Goal: Task Accomplishment & Management: Complete application form

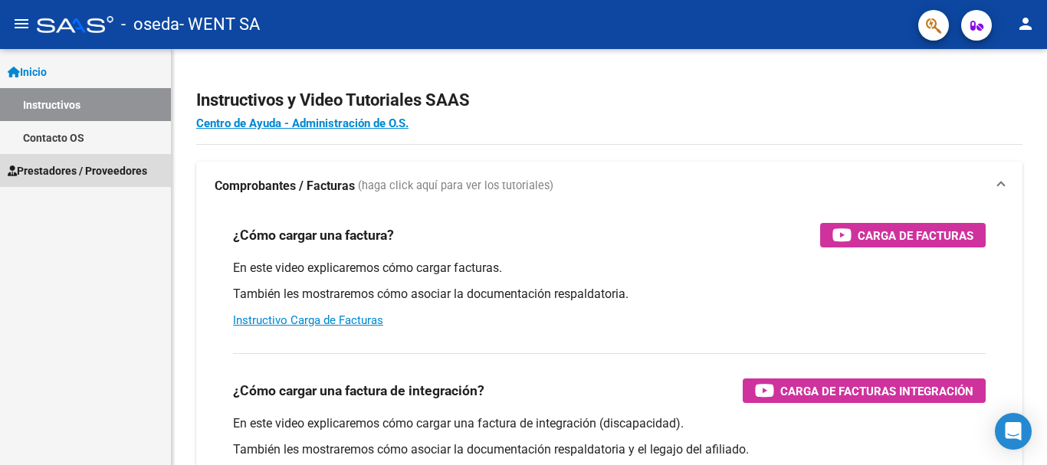
click at [107, 169] on span "Prestadores / Proveedores" at bounding box center [78, 171] width 140 height 17
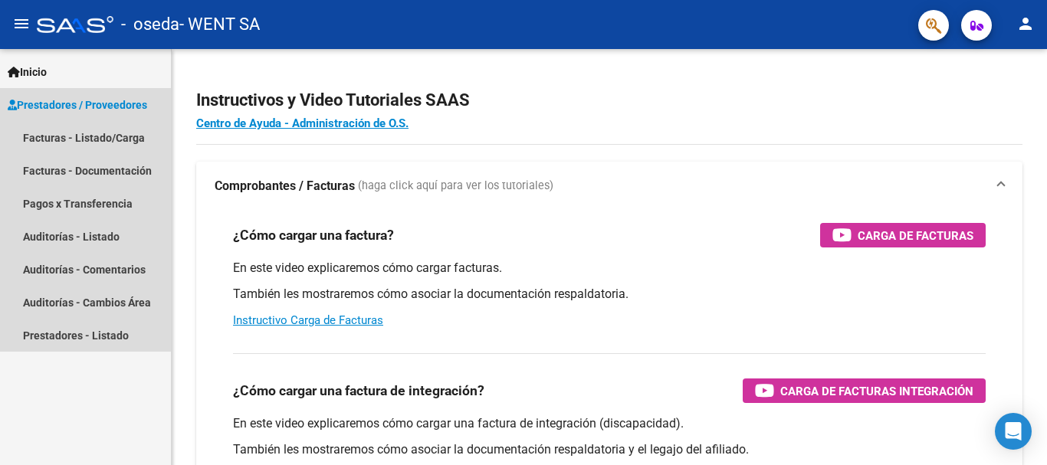
click at [80, 103] on span "Prestadores / Proveedores" at bounding box center [78, 105] width 140 height 17
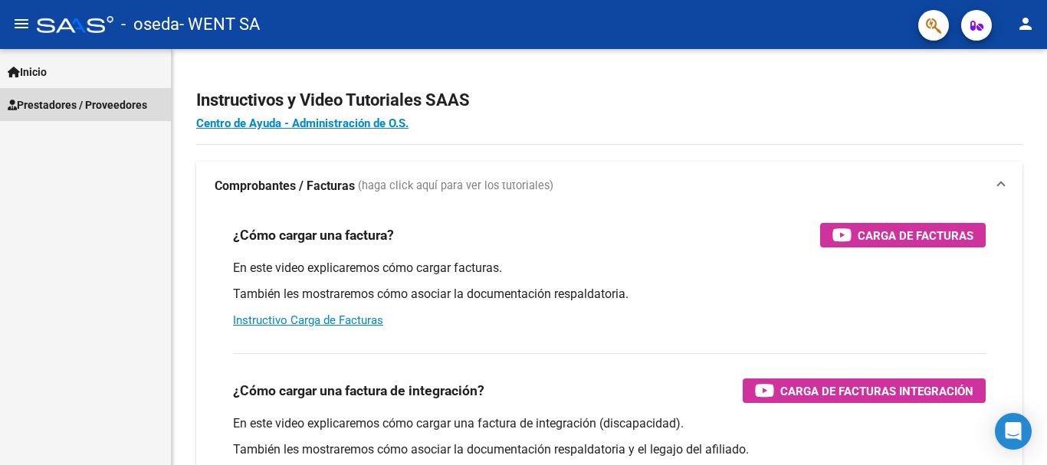
click at [72, 104] on span "Prestadores / Proveedores" at bounding box center [78, 105] width 140 height 17
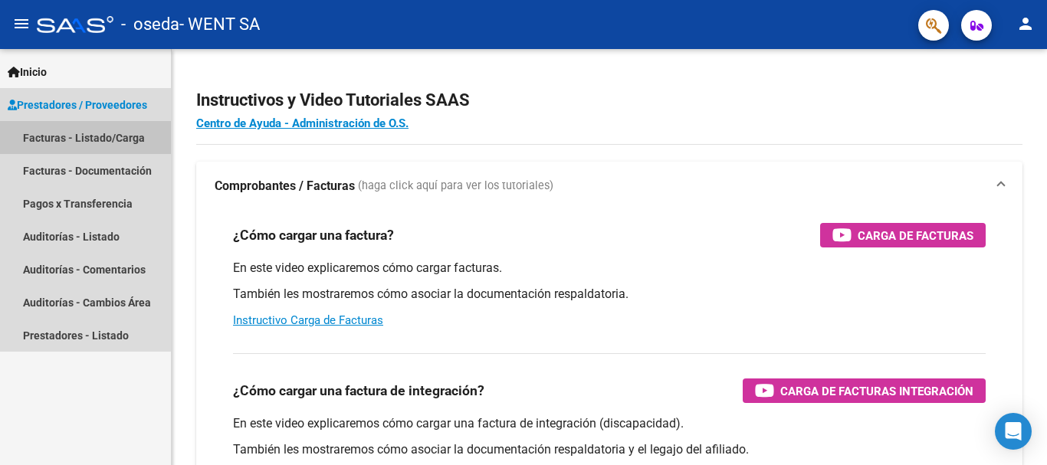
click at [68, 143] on link "Facturas - Listado/Carga" at bounding box center [85, 137] width 171 height 33
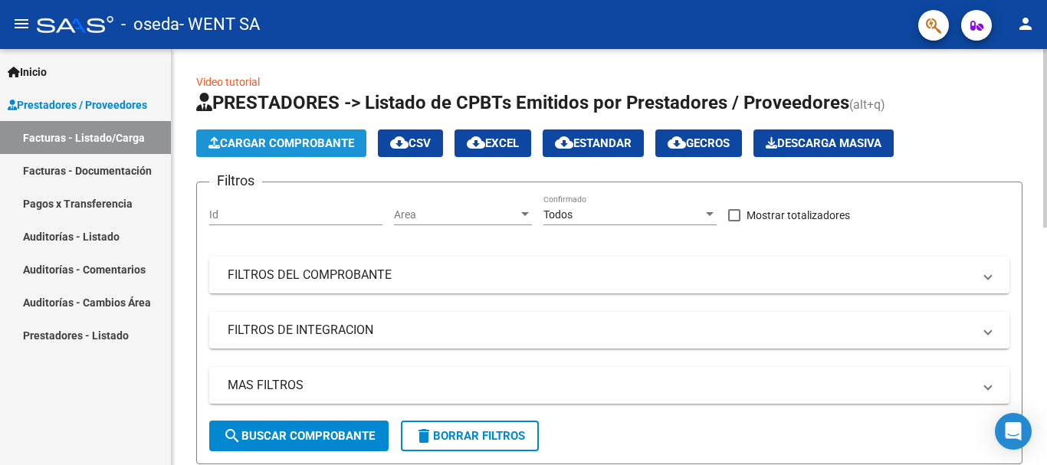
click at [268, 135] on button "Cargar Comprobante" at bounding box center [281, 144] width 170 height 28
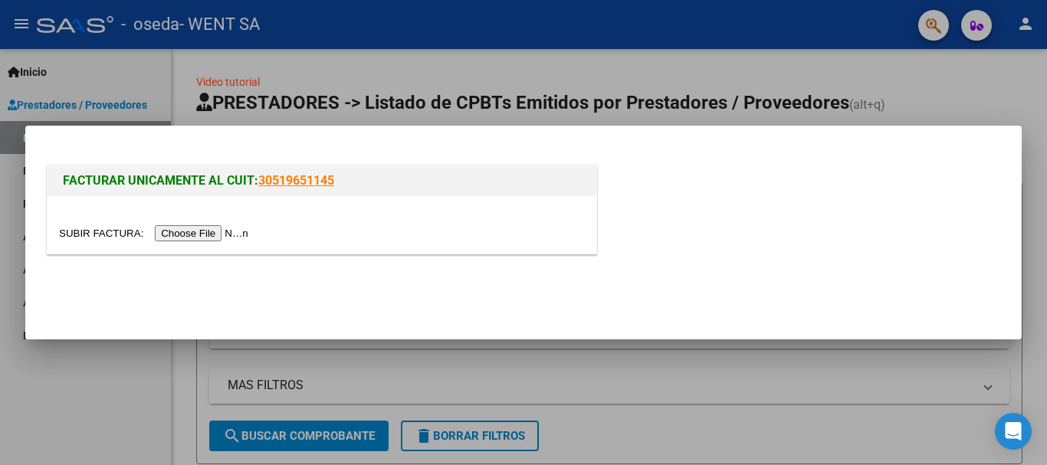
click at [209, 238] on input "file" at bounding box center [156, 233] width 194 height 16
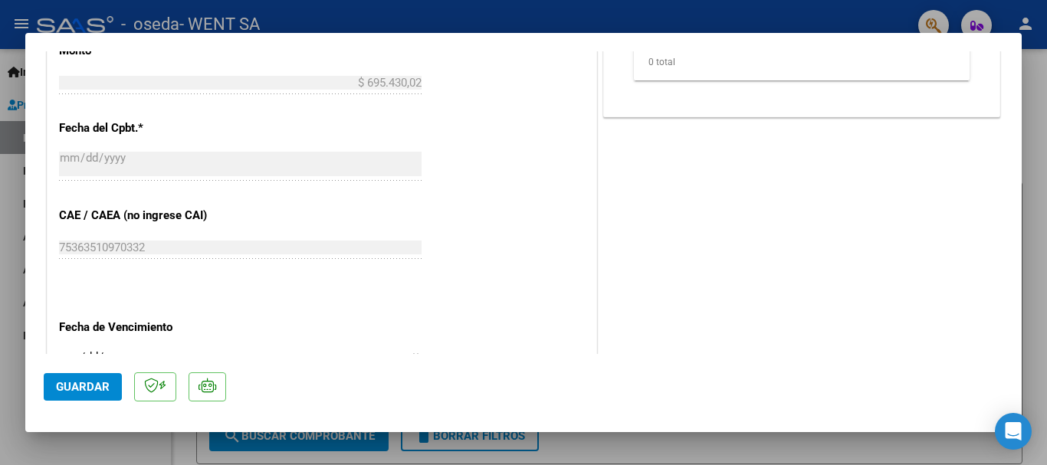
scroll to position [767, 0]
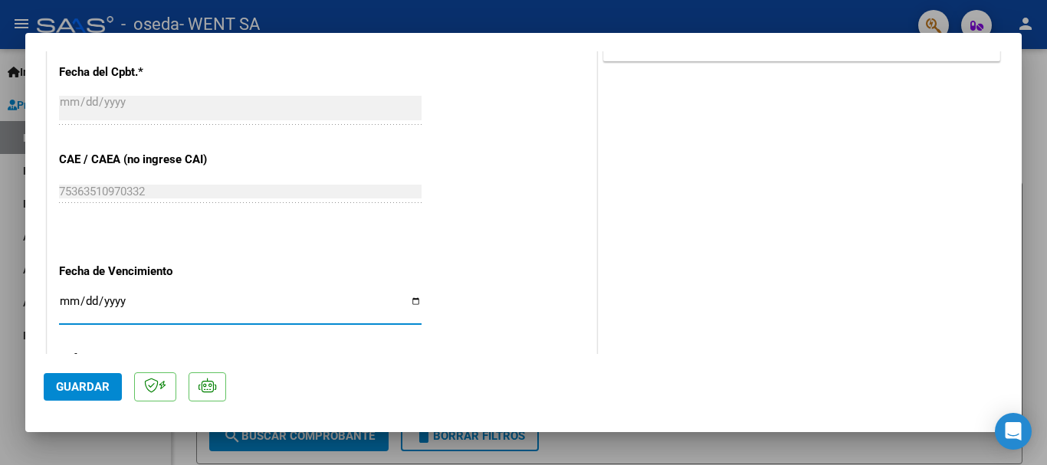
click at [66, 303] on input "Ingresar la fecha" at bounding box center [240, 307] width 363 height 25
type input "[DATE]"
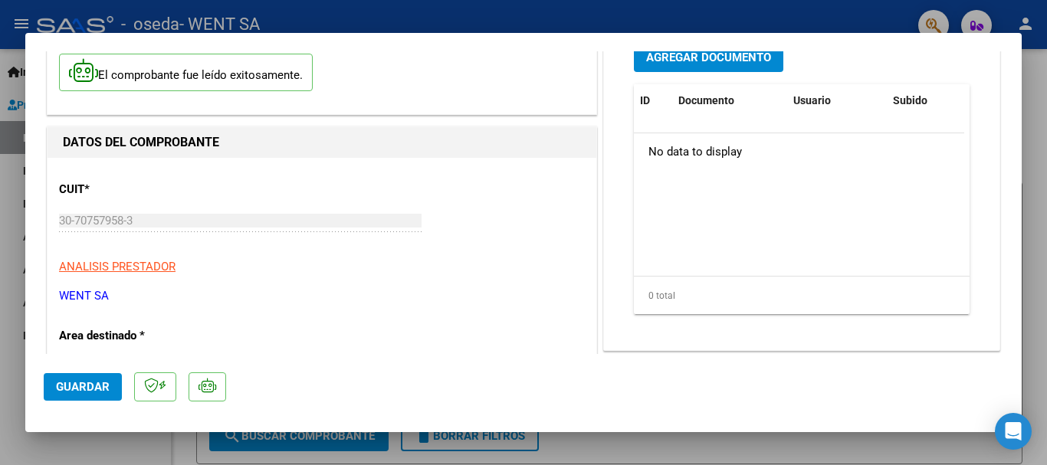
scroll to position [77, 0]
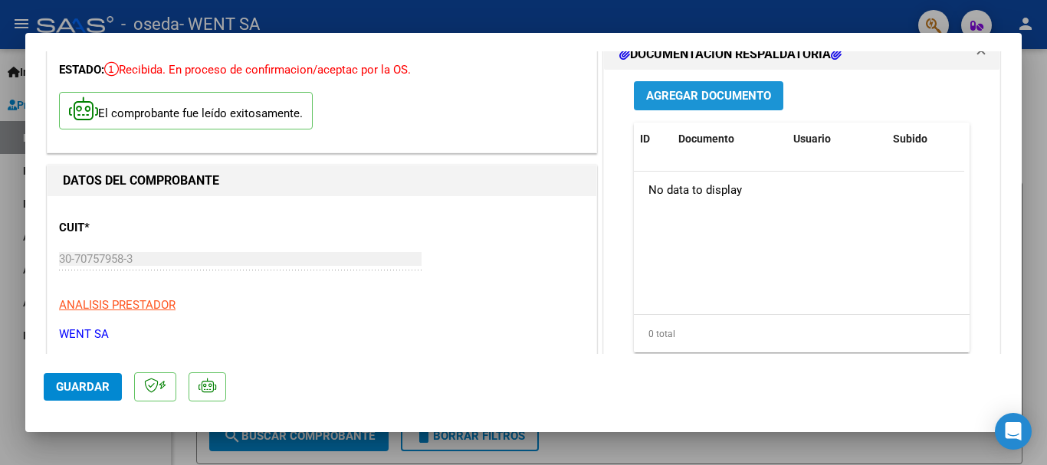
click at [677, 97] on span "Agregar Documento" at bounding box center [708, 97] width 125 height 14
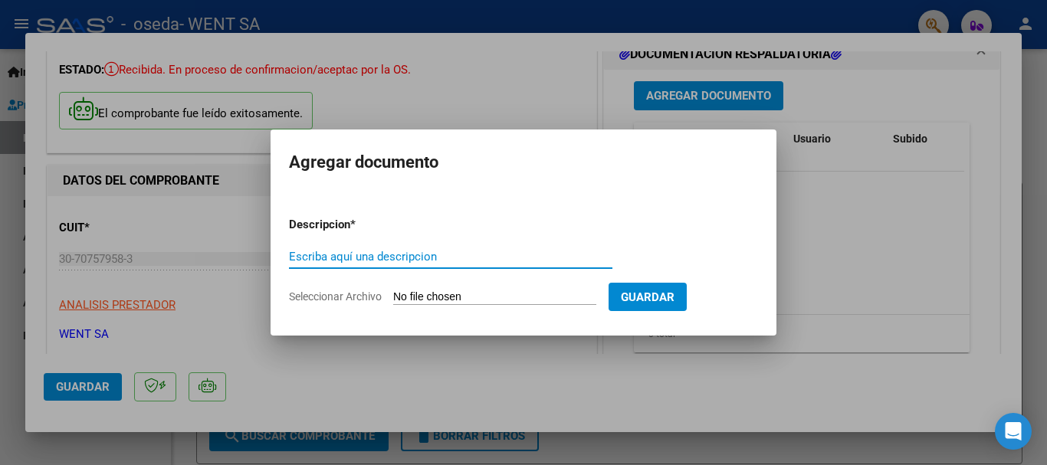
click at [394, 260] on input "Escriba aquí una descripcion" at bounding box center [451, 257] width 324 height 14
type input "doc"
click at [463, 297] on input "Seleccionar Archivo" at bounding box center [494, 298] width 203 height 15
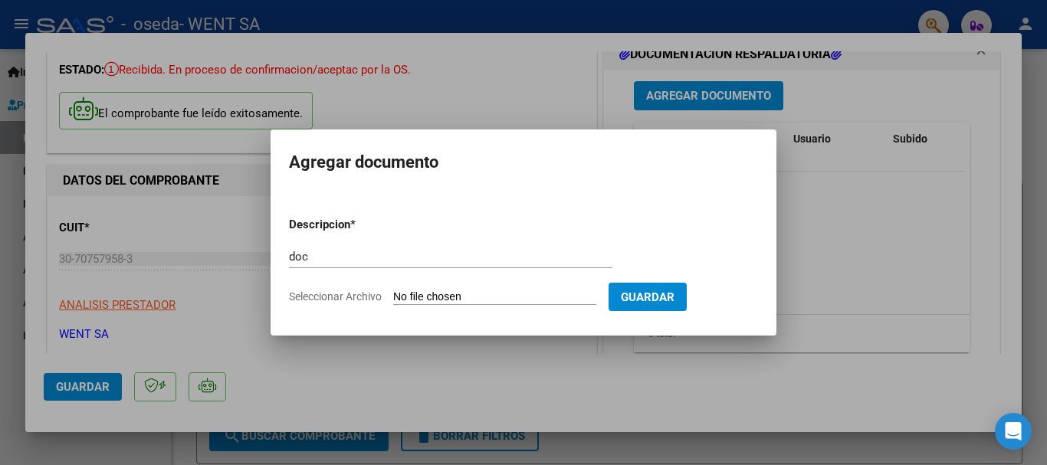
type input "C:\fakepath\143-7493.pdf"
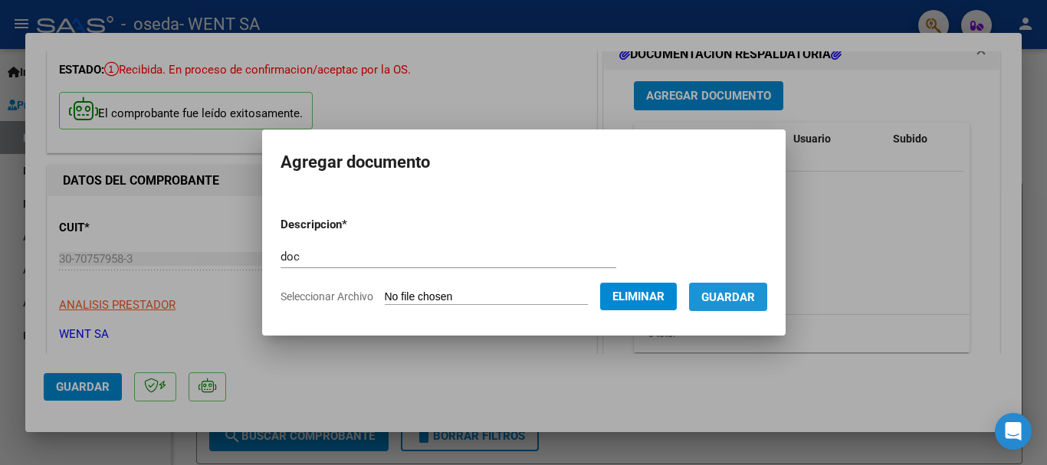
click at [751, 291] on span "Guardar" at bounding box center [728, 298] width 54 height 14
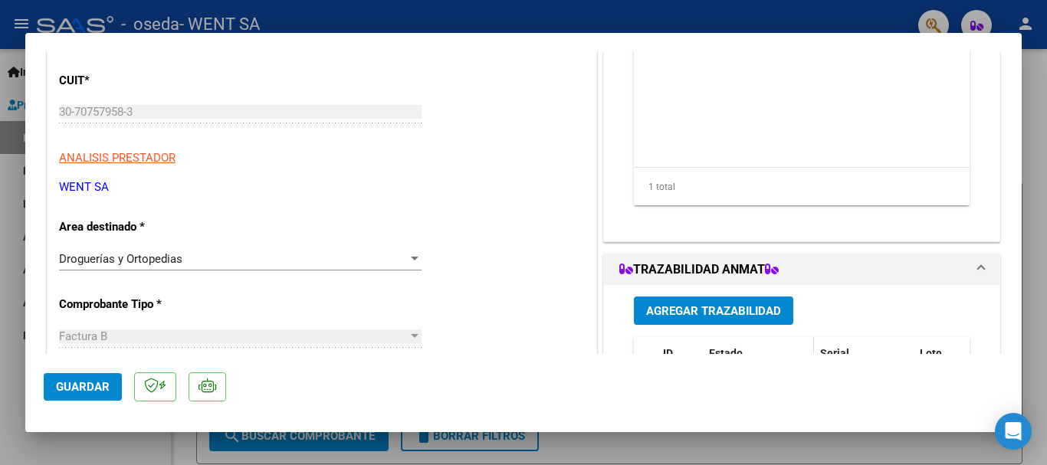
scroll to position [230, 0]
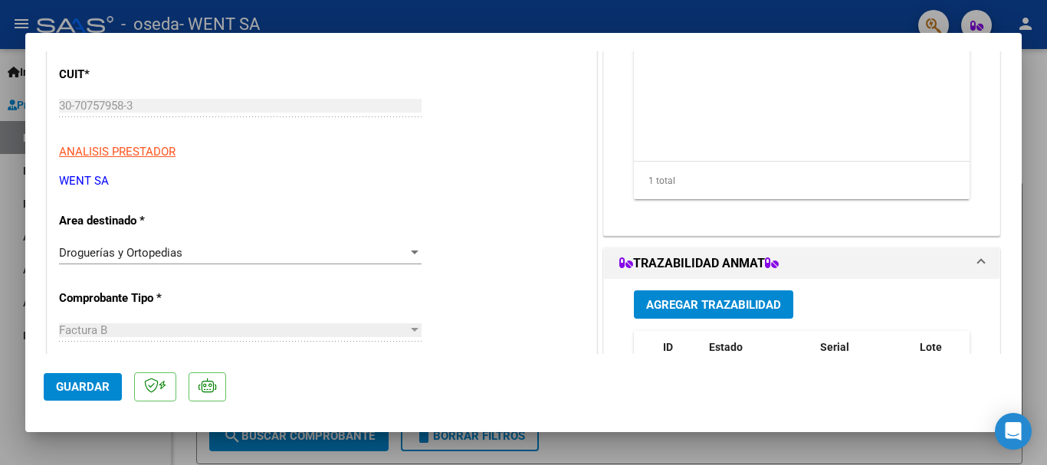
click at [704, 298] on span "Agregar Trazabilidad" at bounding box center [713, 305] width 135 height 14
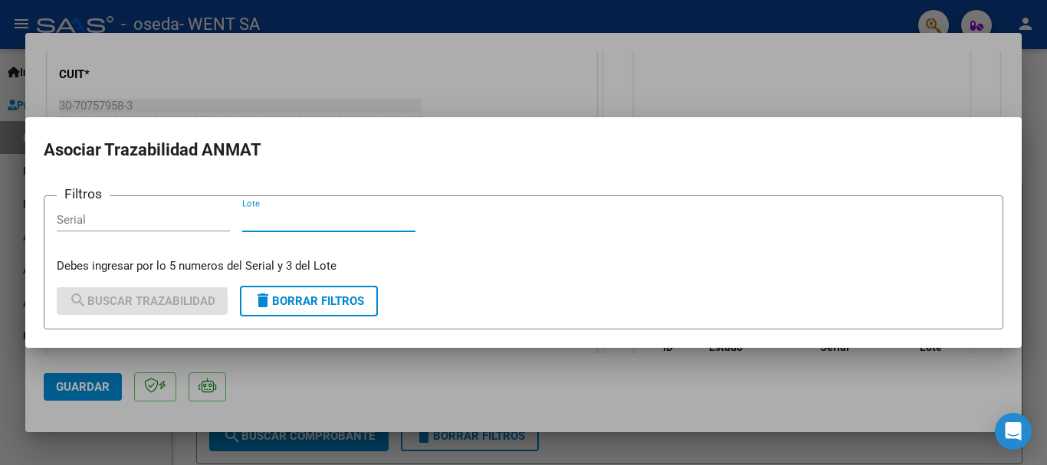
click at [262, 218] on input "Lote" at bounding box center [328, 220] width 173 height 14
type input "567"
click at [94, 216] on input "Serial" at bounding box center [143, 220] width 173 height 14
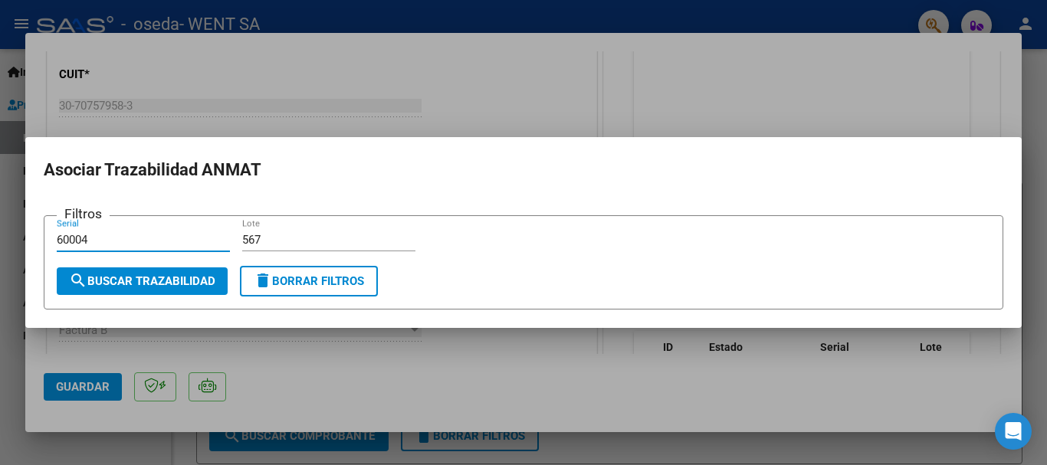
type input "60004"
click at [120, 277] on span "search Buscar Trazabilidad" at bounding box center [142, 281] width 146 height 14
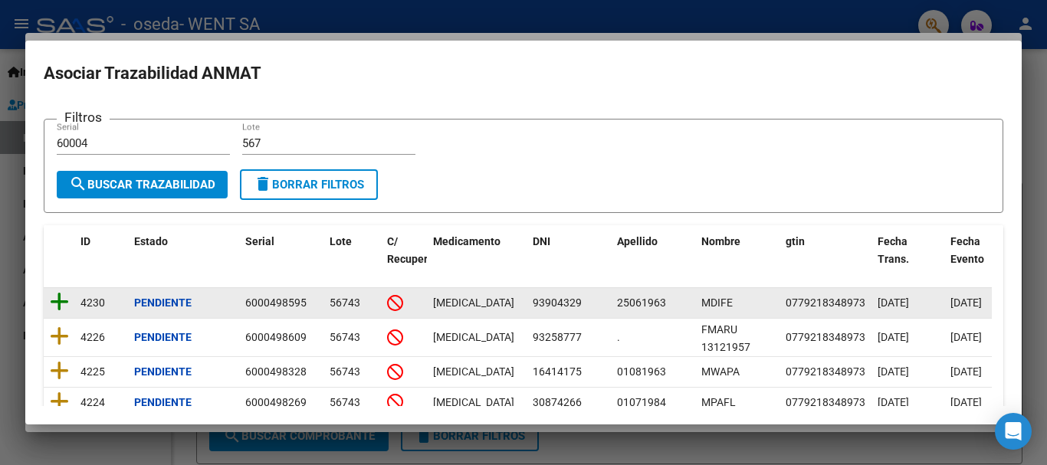
click at [55, 299] on icon at bounding box center [59, 301] width 19 height 21
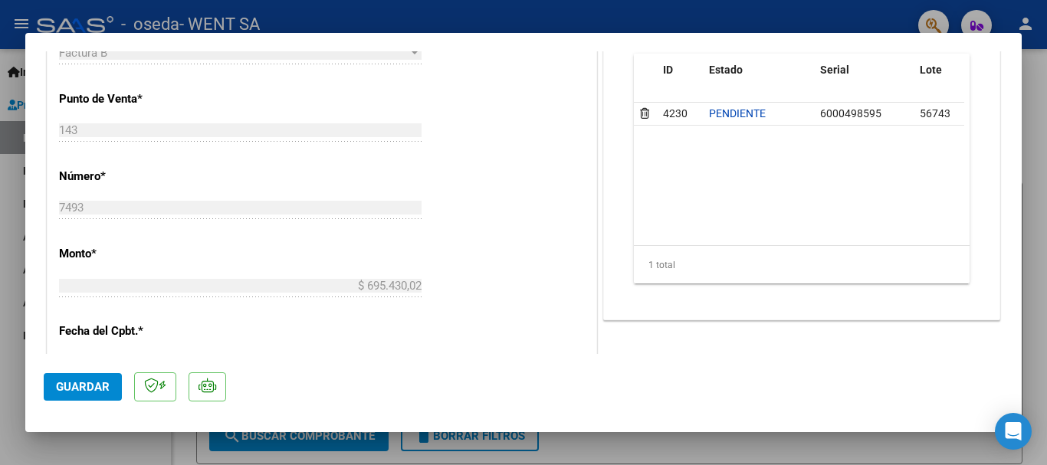
scroll to position [767, 0]
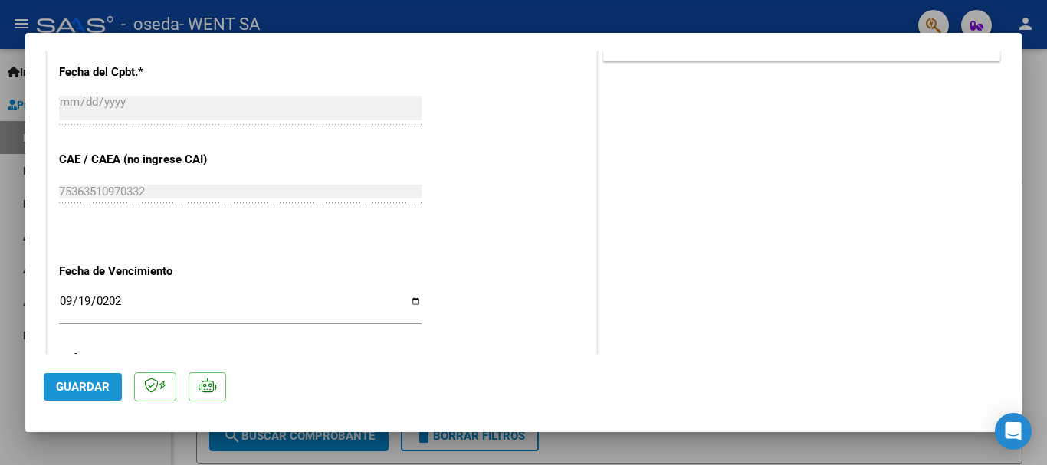
click at [91, 395] on button "Guardar" at bounding box center [83, 387] width 78 height 28
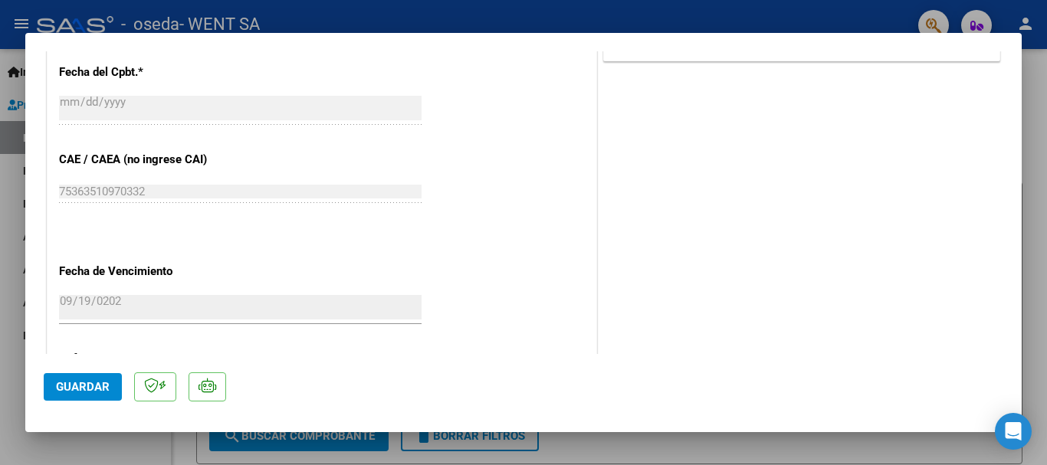
click at [9, 55] on div at bounding box center [523, 232] width 1047 height 465
type input "$ 0,00"
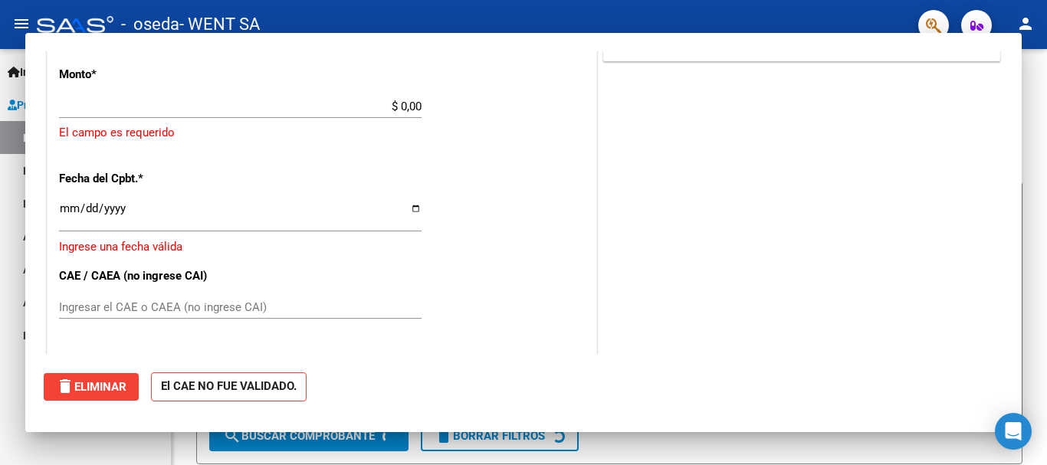
scroll to position [0, 0]
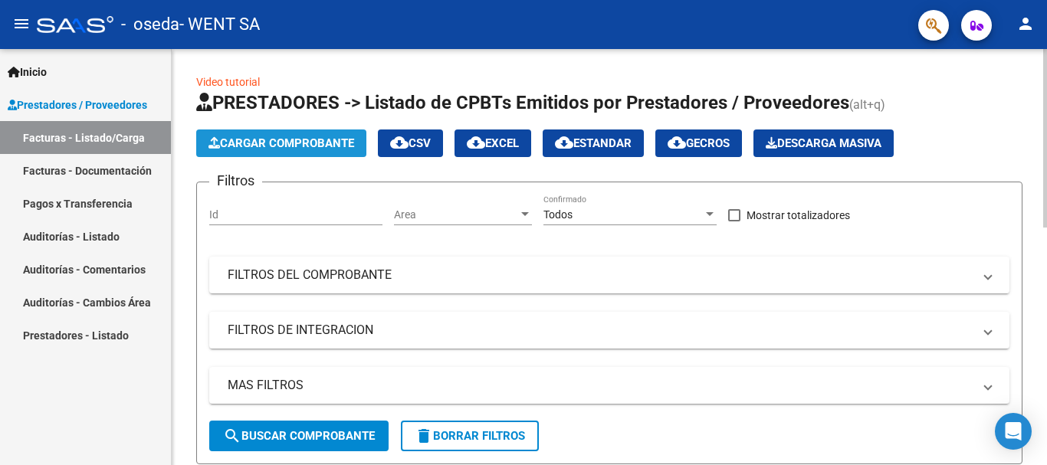
click at [279, 152] on button "Cargar Comprobante" at bounding box center [281, 144] width 170 height 28
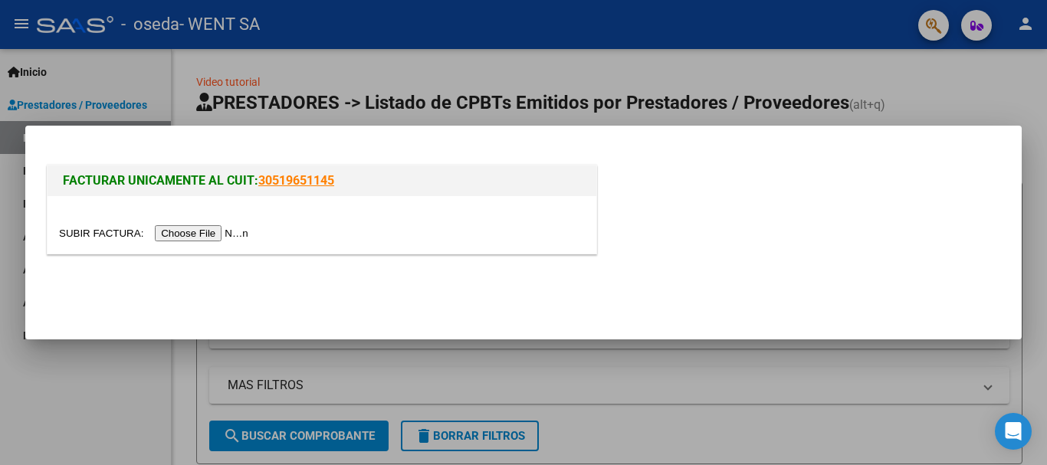
click at [196, 230] on input "file" at bounding box center [156, 233] width 194 height 16
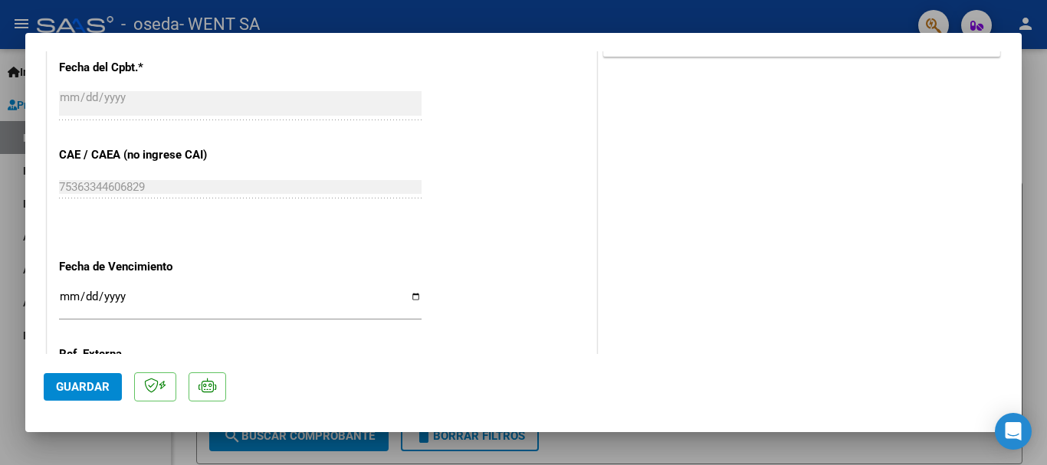
scroll to position [843, 0]
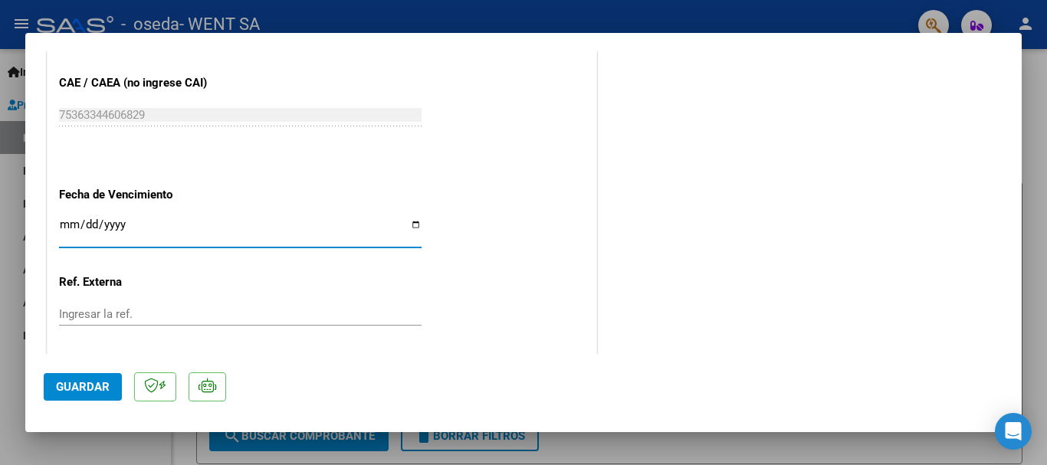
click at [72, 229] on input "Ingresar la fecha" at bounding box center [240, 230] width 363 height 25
type input "[DATE]"
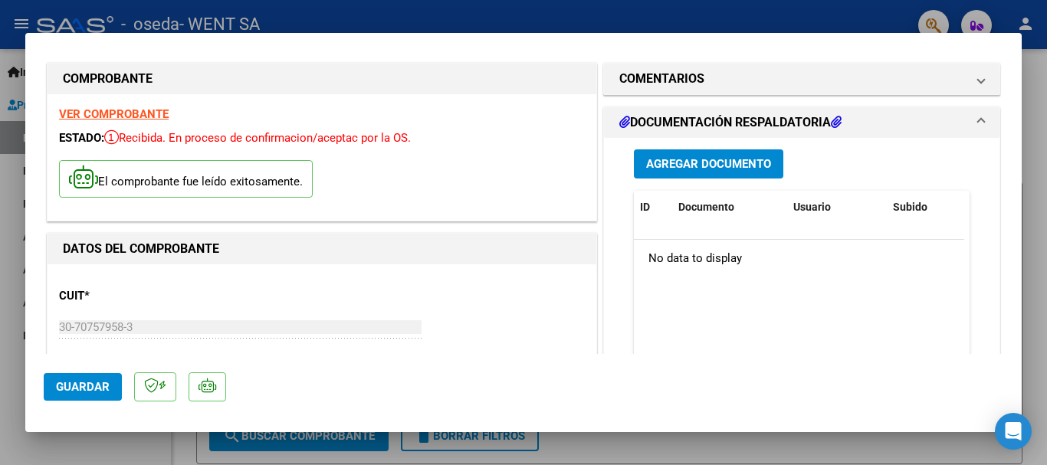
scroll to position [0, 0]
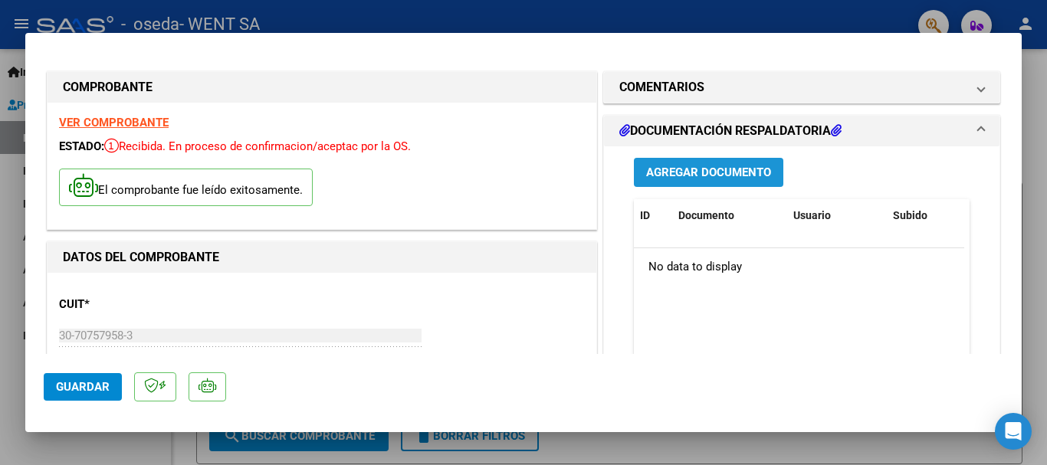
click at [683, 173] on span "Agregar Documento" at bounding box center [708, 173] width 125 height 14
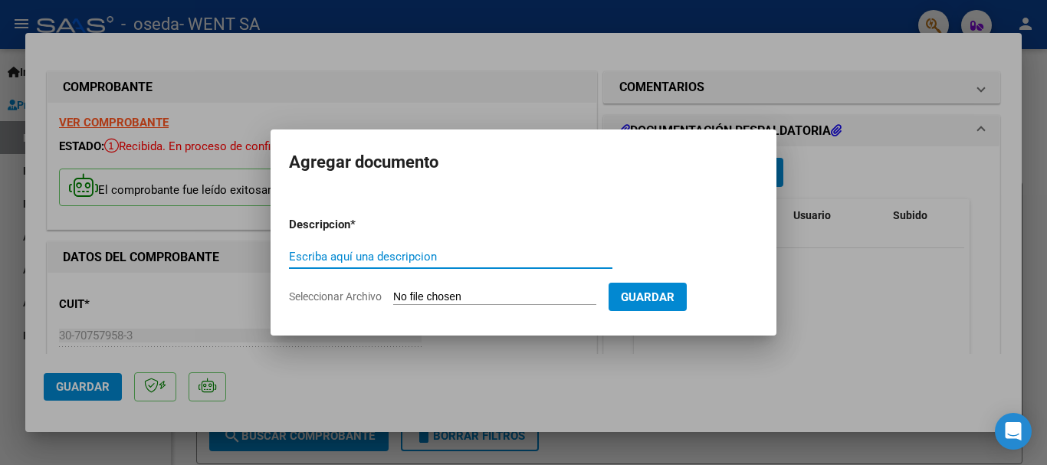
click at [407, 251] on input "Escriba aquí una descripcion" at bounding box center [451, 257] width 324 height 14
type input "doc"
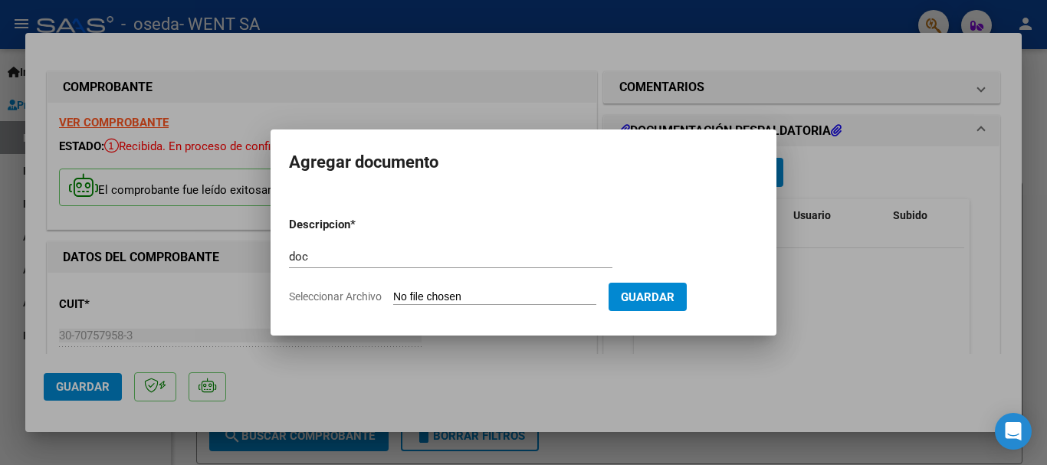
click at [443, 298] on input "Seleccionar Archivo" at bounding box center [494, 298] width 203 height 15
type input "C:\fakepath\143-7488.pdf"
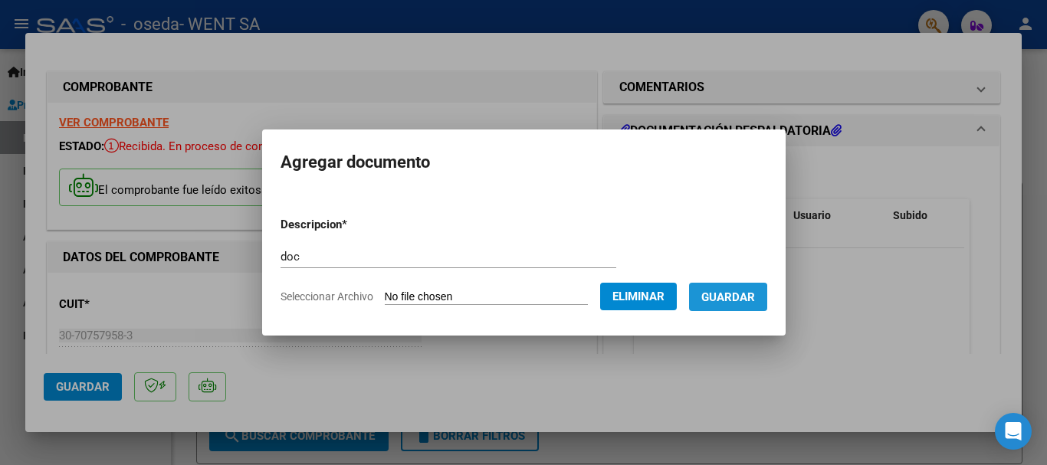
click at [729, 300] on span "Guardar" at bounding box center [728, 298] width 54 height 14
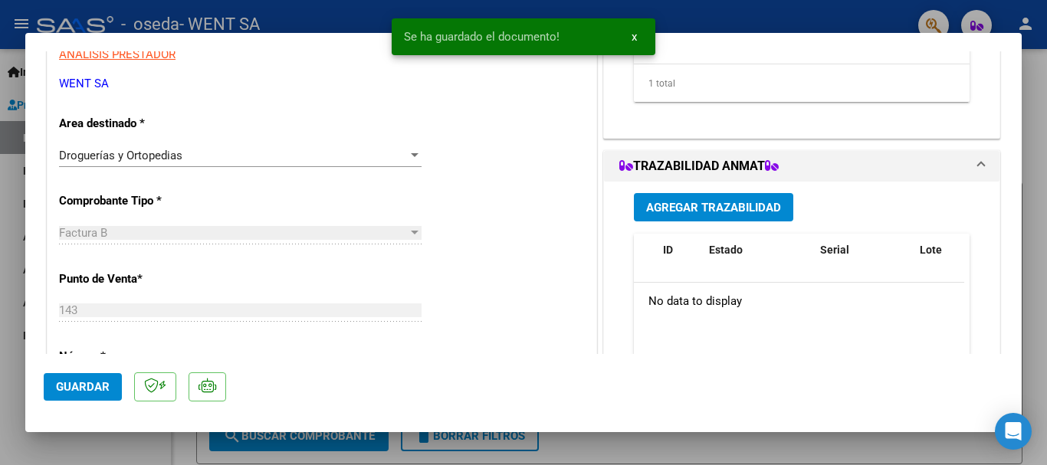
scroll to position [383, 0]
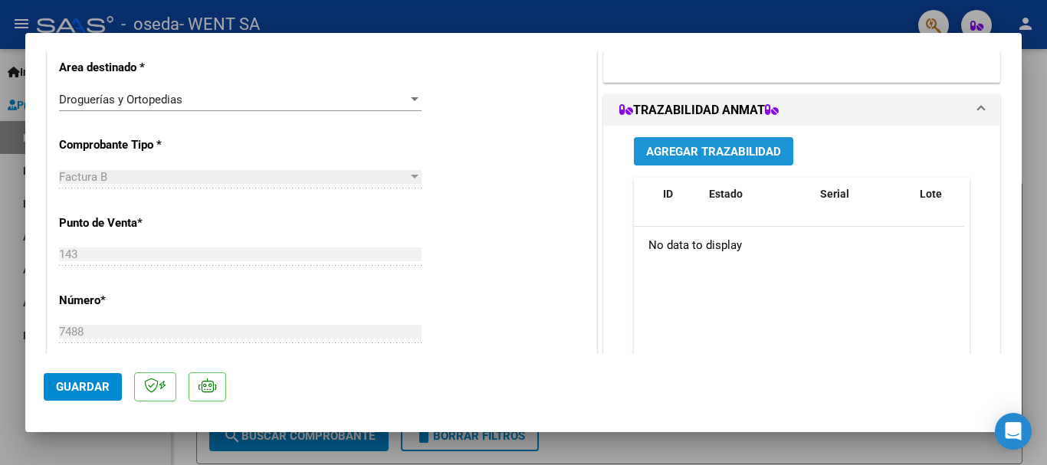
click at [702, 154] on span "Agregar Trazabilidad" at bounding box center [713, 152] width 135 height 14
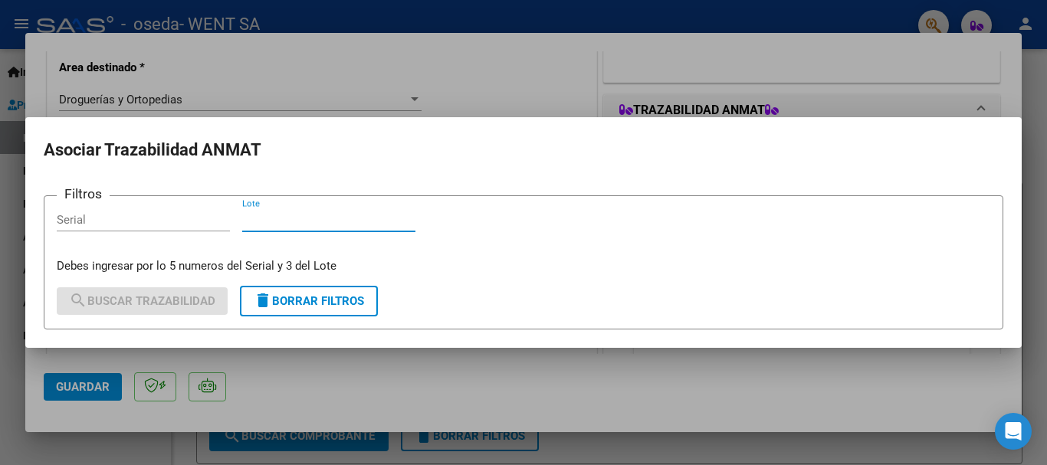
click at [332, 223] on input "Lote" at bounding box center [328, 220] width 173 height 14
type input "567"
click at [187, 222] on input "Serial" at bounding box center [143, 220] width 173 height 14
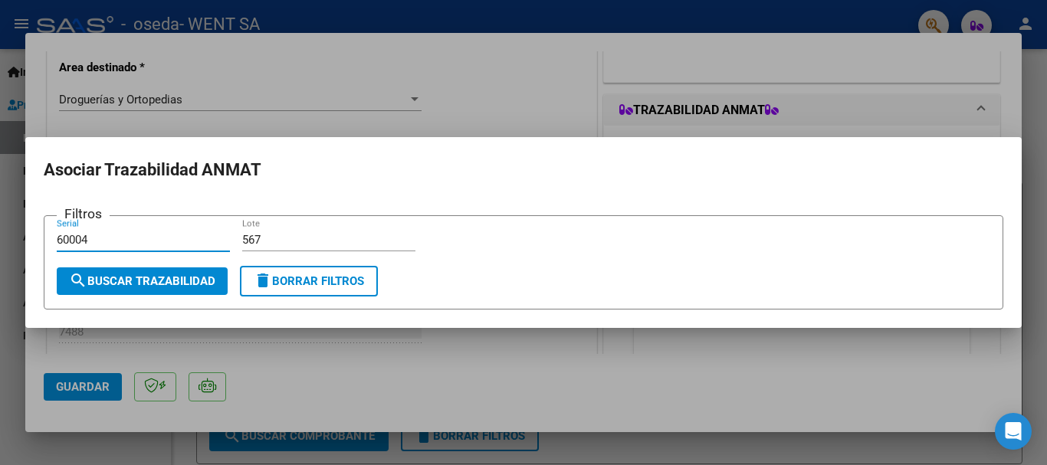
type input "60004"
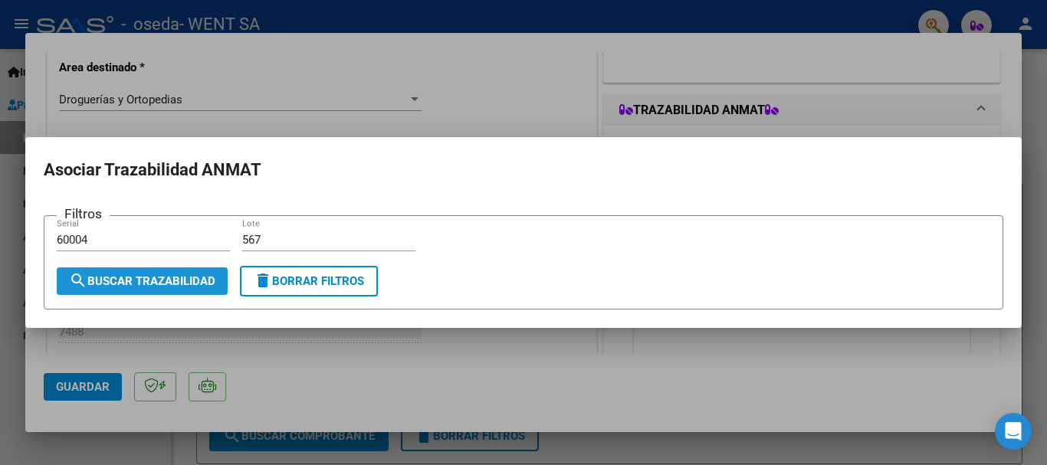
click at [187, 274] on span "search Buscar Trazabilidad" at bounding box center [142, 281] width 146 height 14
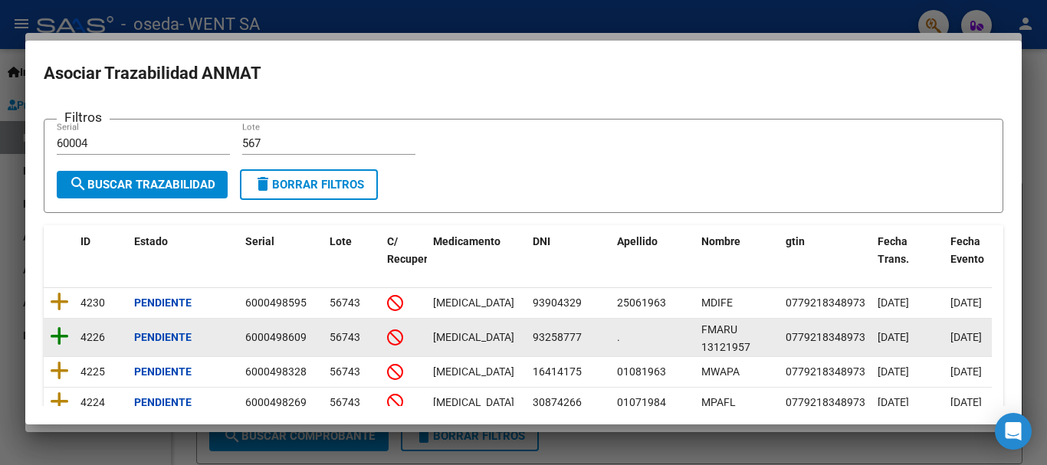
click at [62, 334] on icon at bounding box center [59, 336] width 19 height 21
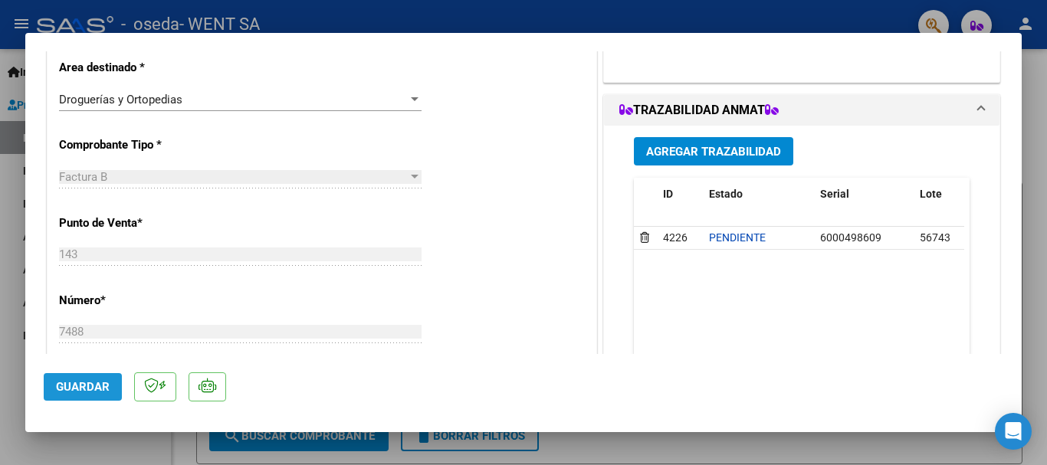
click at [96, 386] on span "Guardar" at bounding box center [83, 387] width 54 height 14
click at [75, 399] on button "Guardar" at bounding box center [83, 387] width 78 height 28
click at [5, 189] on div at bounding box center [523, 232] width 1047 height 465
type input "$ 0,00"
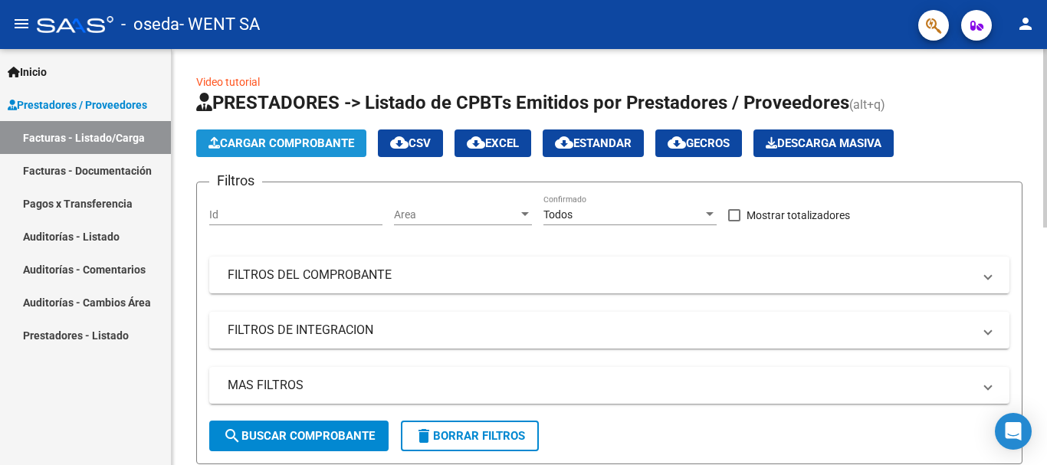
click at [254, 140] on span "Cargar Comprobante" at bounding box center [282, 143] width 146 height 14
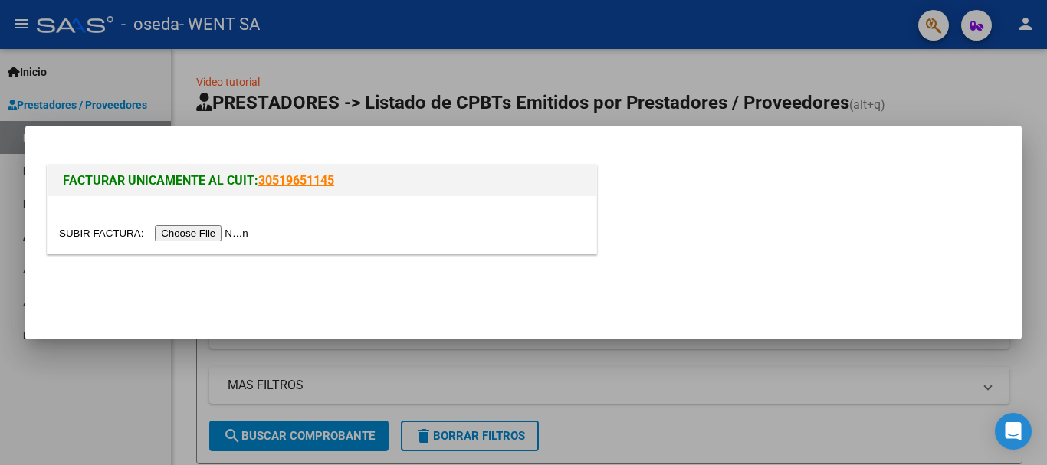
click at [202, 237] on input "file" at bounding box center [156, 233] width 194 height 16
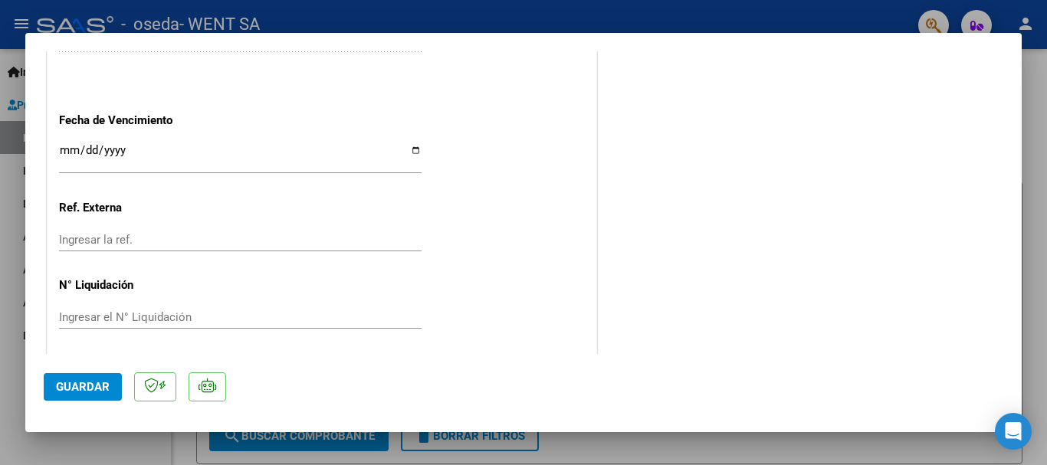
scroll to position [920, 0]
click at [66, 152] on input "Ingresar la fecha" at bounding box center [240, 154] width 363 height 25
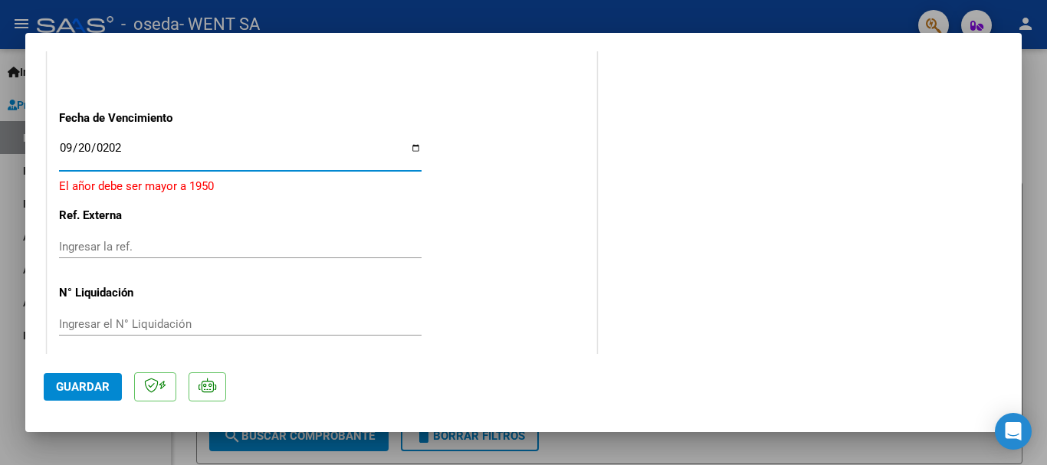
type input "[DATE]"
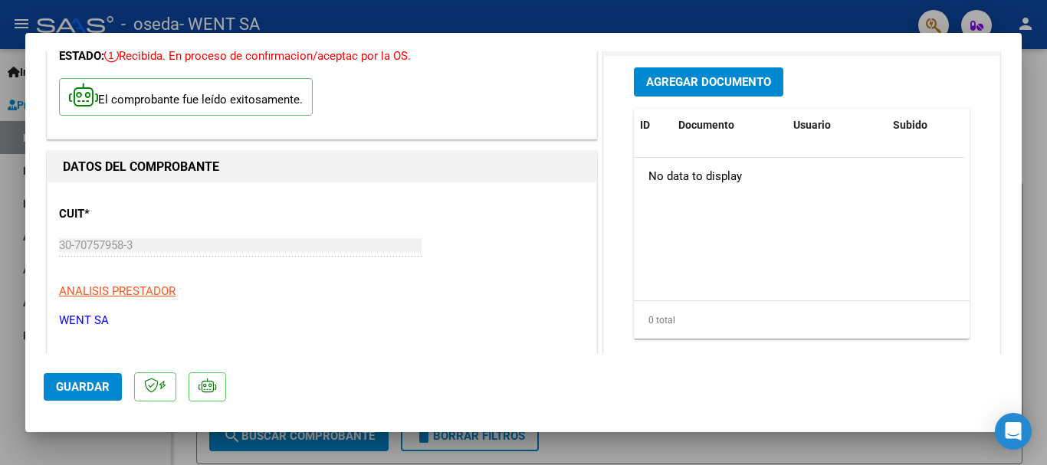
scroll to position [0, 0]
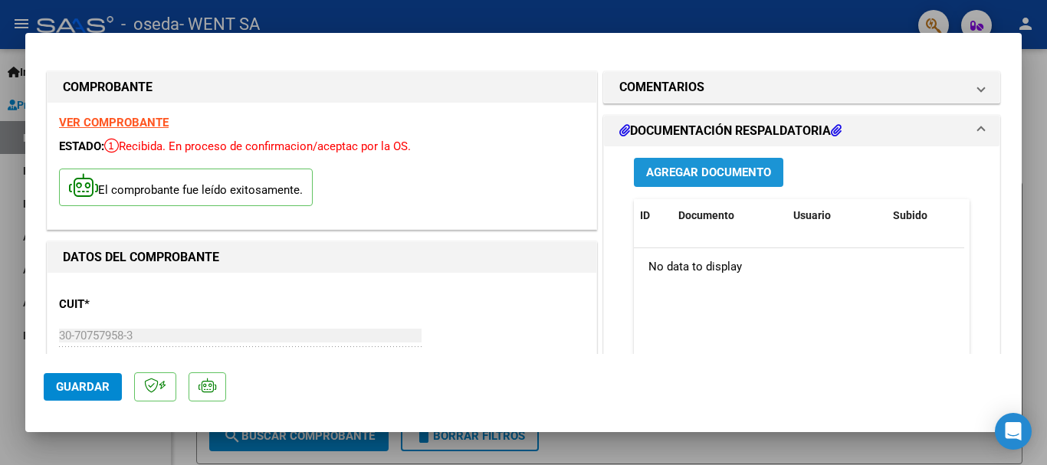
click at [668, 173] on span "Agregar Documento" at bounding box center [708, 173] width 125 height 14
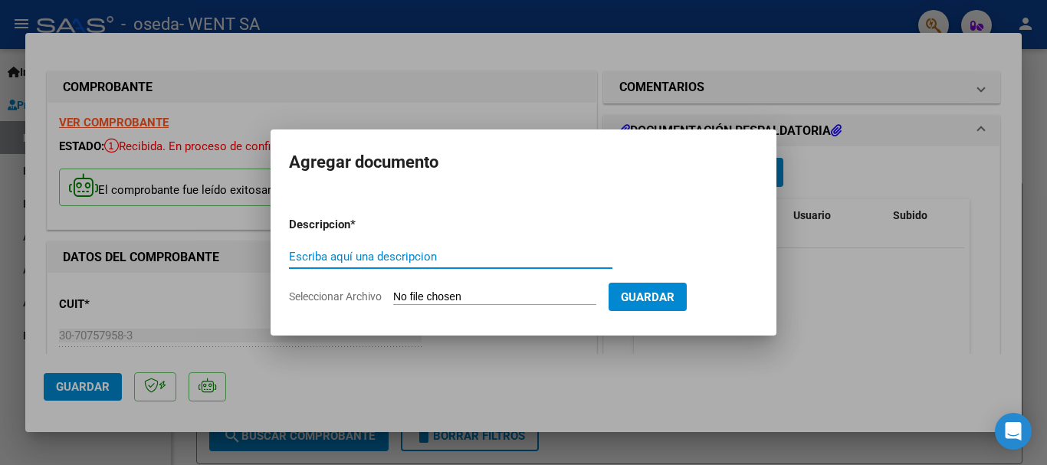
click at [395, 255] on input "Escriba aquí una descripcion" at bounding box center [451, 257] width 324 height 14
type input "doc"
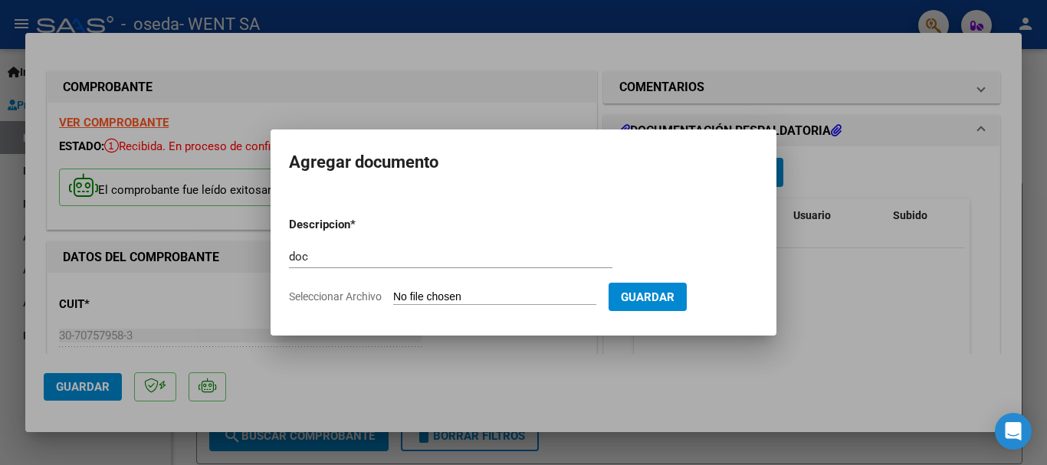
click at [442, 297] on input "Seleccionar Archivo" at bounding box center [494, 298] width 203 height 15
type input "C:\fakepath\143-7499.pdf"
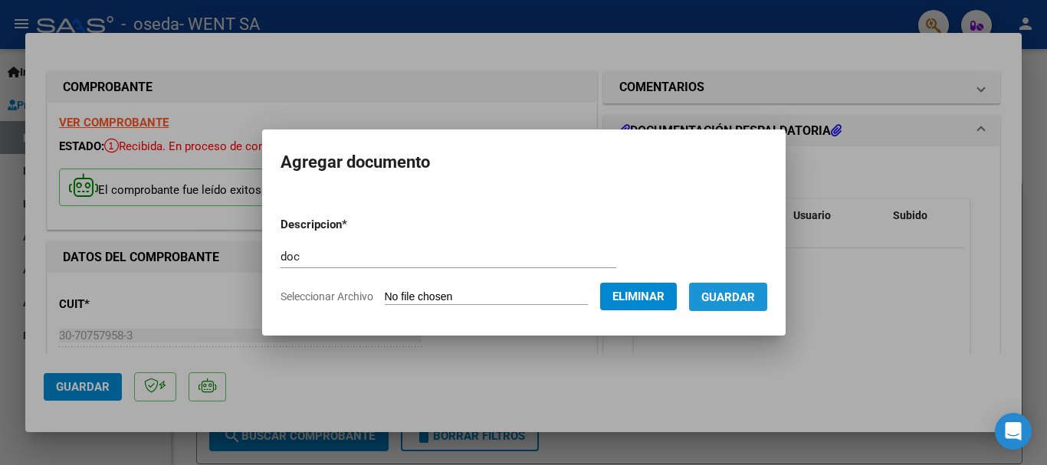
click at [734, 294] on span "Guardar" at bounding box center [728, 298] width 54 height 14
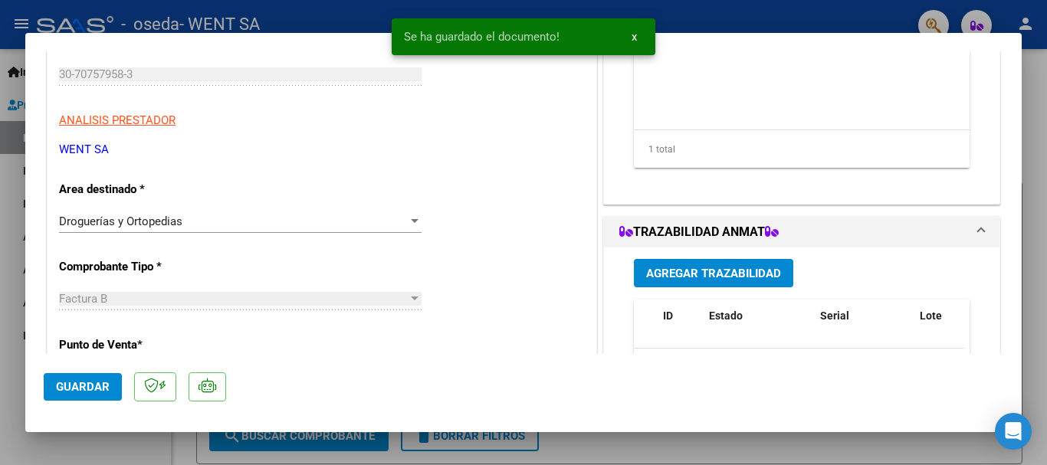
scroll to position [307, 0]
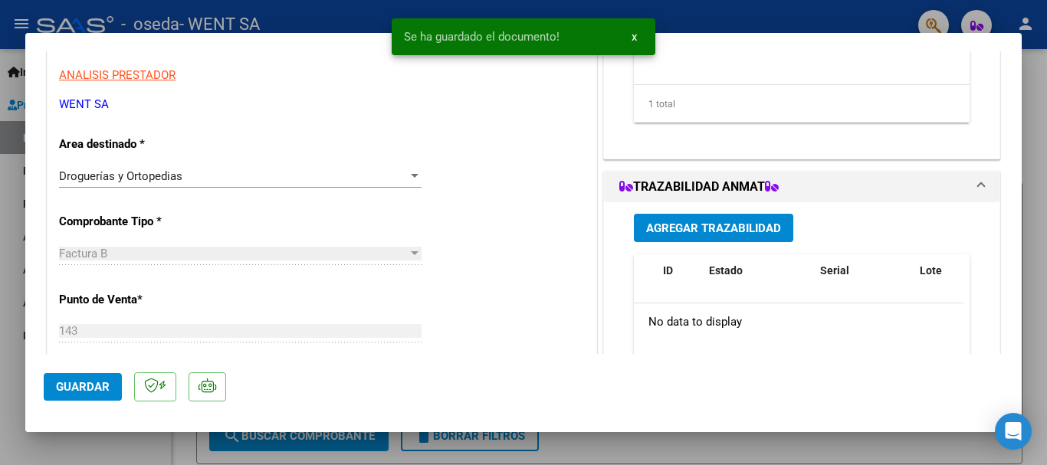
click at [713, 227] on span "Agregar Trazabilidad" at bounding box center [713, 229] width 135 height 14
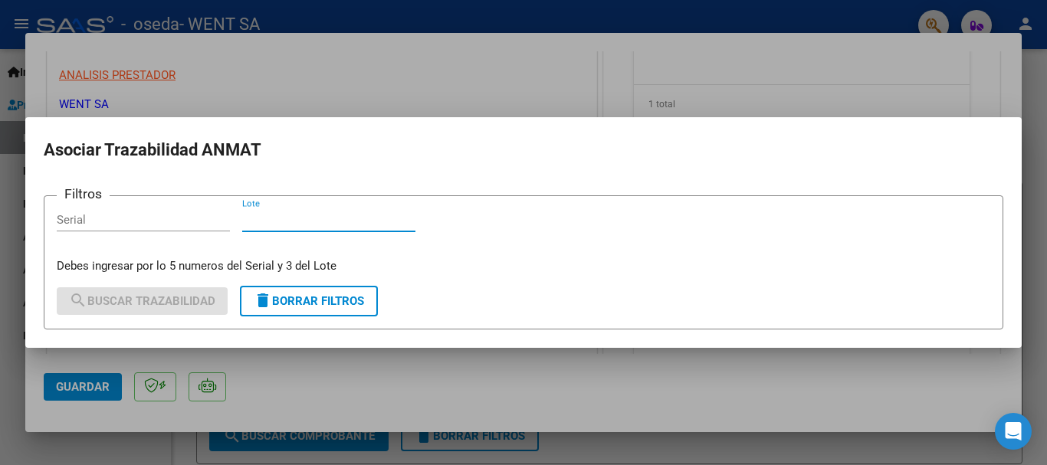
click at [347, 226] on input "Lote" at bounding box center [328, 220] width 173 height 14
type input "EAE"
click at [169, 219] on input "Serial" at bounding box center [143, 220] width 173 height 14
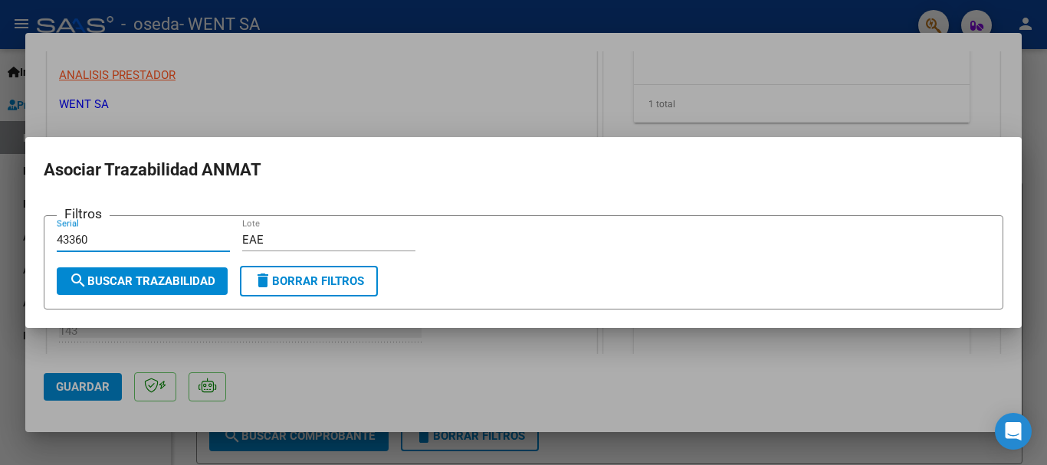
type input "43360"
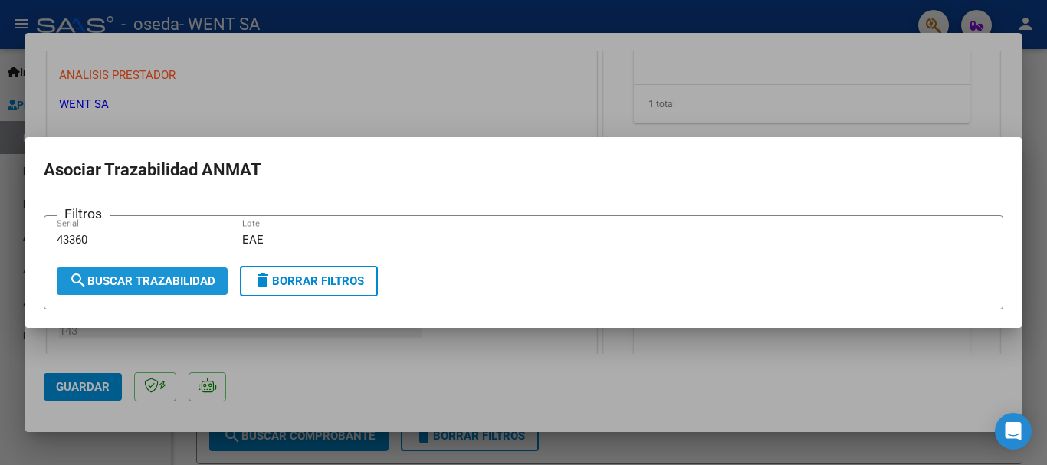
click at [127, 276] on span "search Buscar Trazabilidad" at bounding box center [142, 281] width 146 height 14
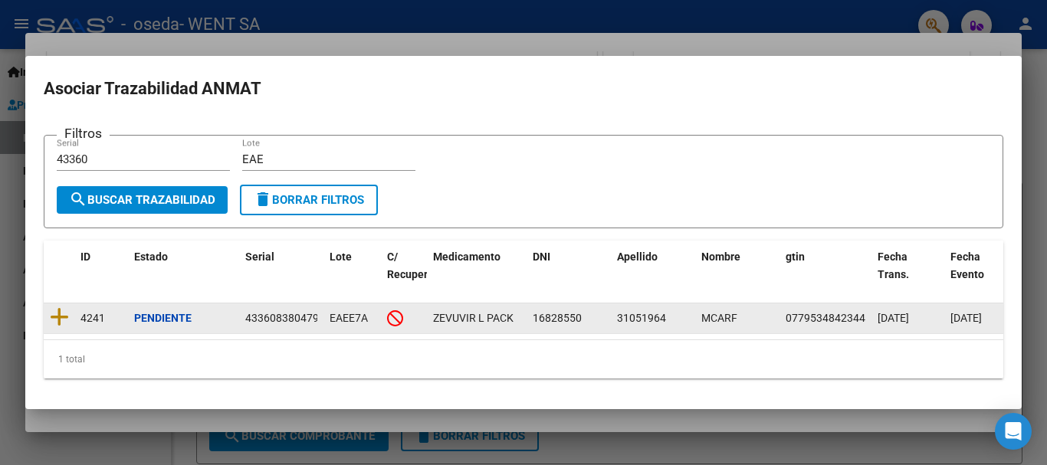
click at [68, 307] on datatable-body-cell at bounding box center [59, 319] width 31 height 30
click at [61, 315] on icon at bounding box center [59, 317] width 19 height 21
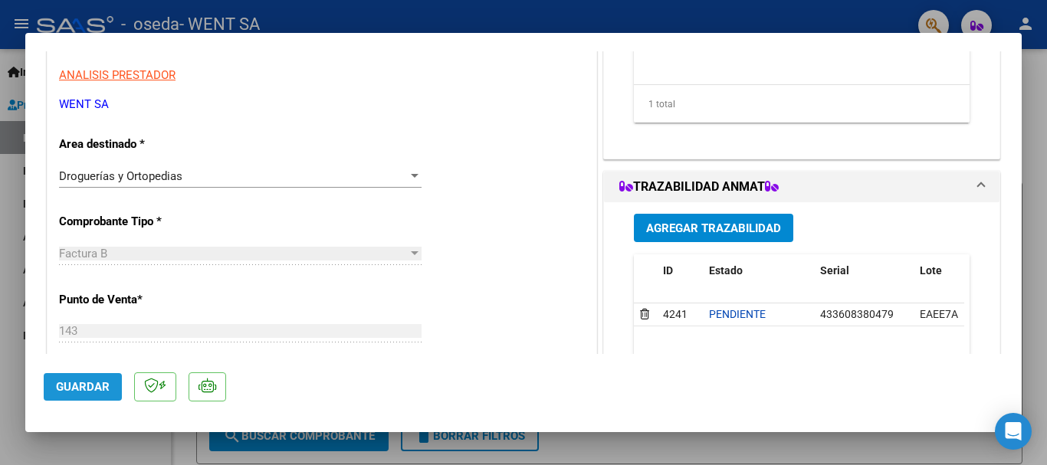
click at [99, 386] on span "Guardar" at bounding box center [83, 387] width 54 height 14
click at [85, 381] on span "Guardar" at bounding box center [83, 387] width 54 height 14
click at [11, 200] on div at bounding box center [523, 232] width 1047 height 465
type input "$ 0,00"
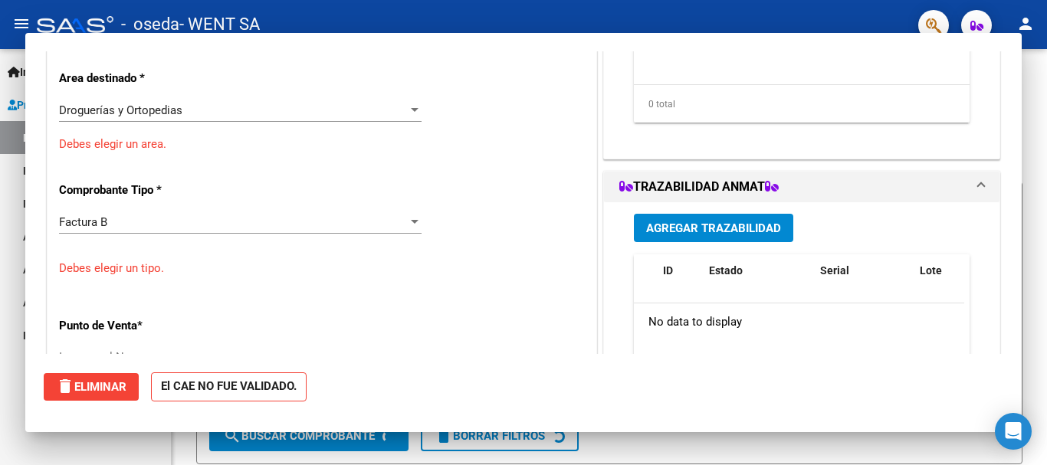
scroll to position [0, 0]
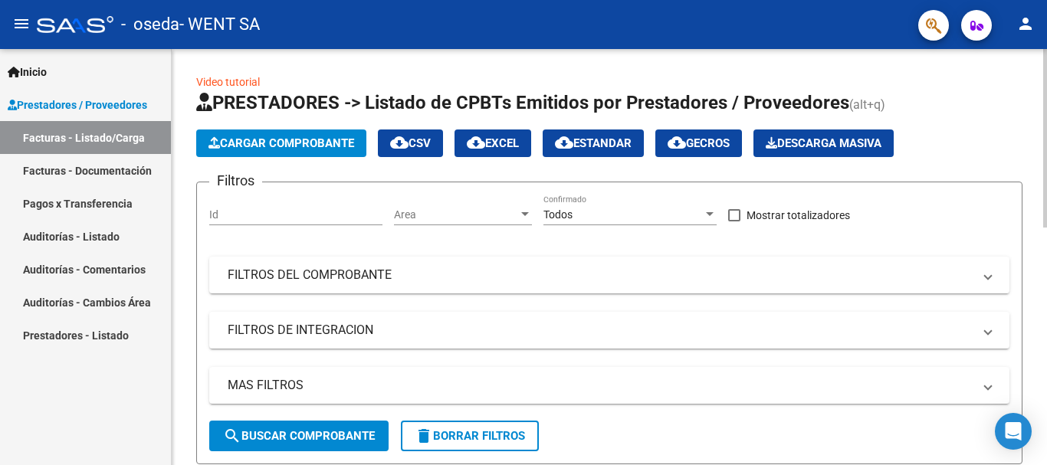
click at [317, 143] on span "Cargar Comprobante" at bounding box center [282, 143] width 146 height 14
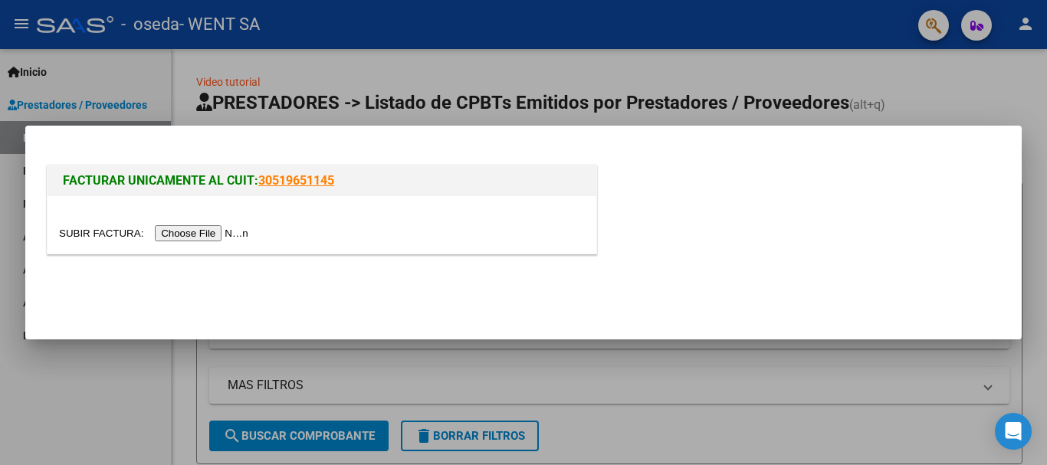
click at [218, 234] on input "file" at bounding box center [156, 233] width 194 height 16
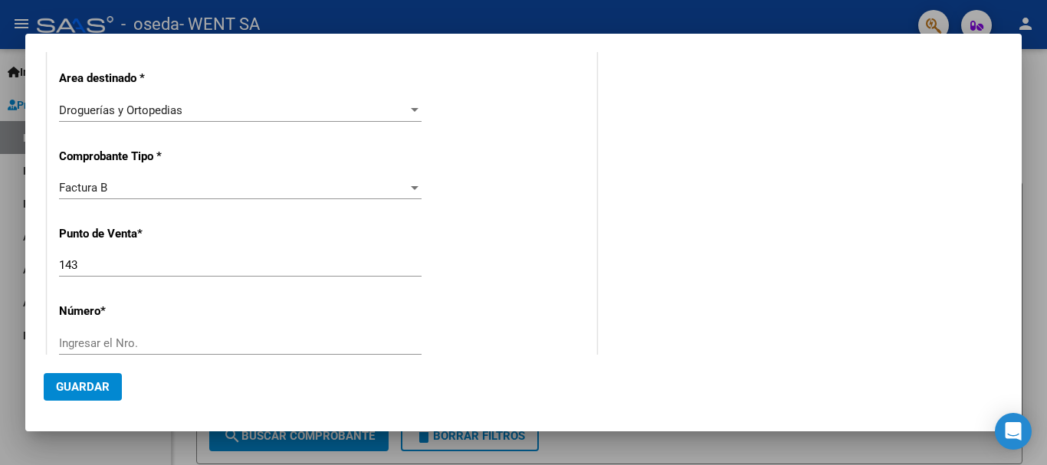
scroll to position [314, 0]
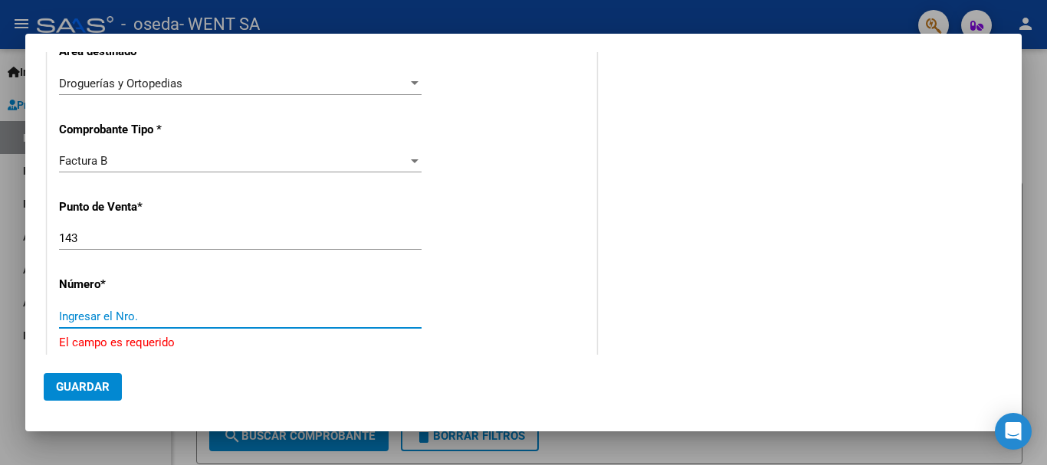
click at [230, 315] on input "Ingresar el Nro." at bounding box center [240, 317] width 363 height 14
type input "7492"
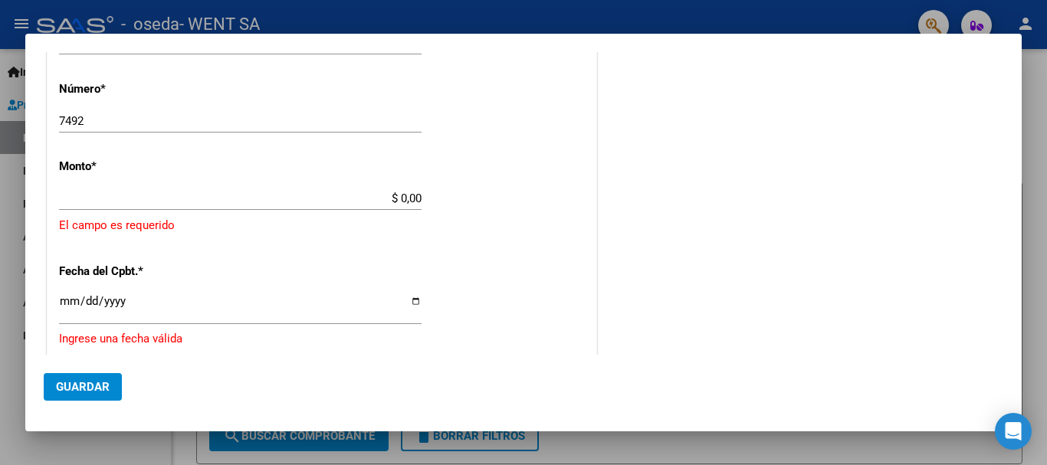
type input "$ 431.524,87"
type input "[DATE]"
type input "75363500270647"
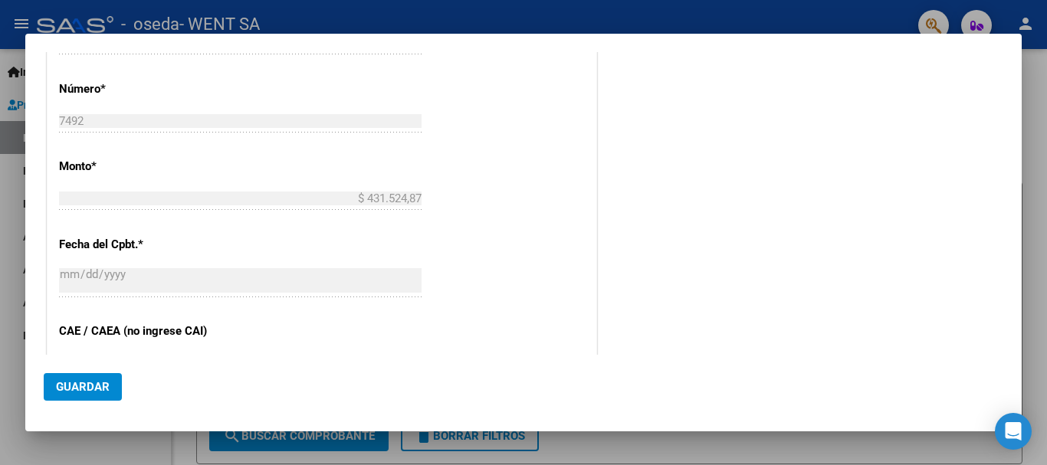
scroll to position [544, 0]
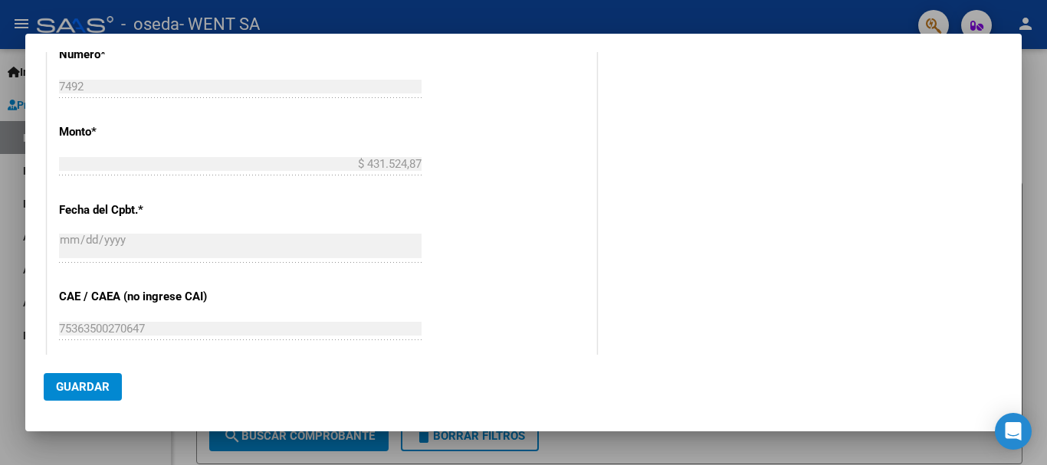
click at [257, 138] on div "CUIT * 30-70757958-3 Ingresar CUIT ANALISIS PRESTADOR WENT SA ARCA Padrón Area …" at bounding box center [322, 144] width 549 height 1000
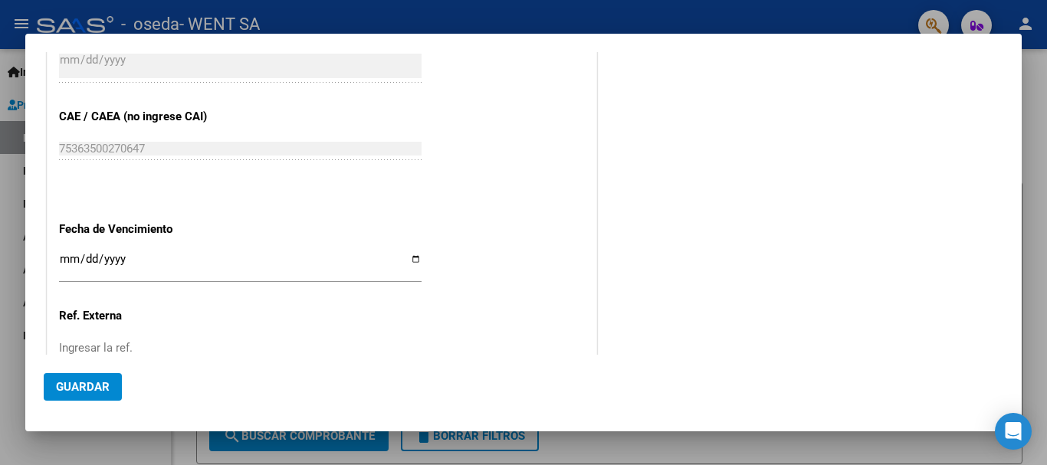
scroll to position [774, 0]
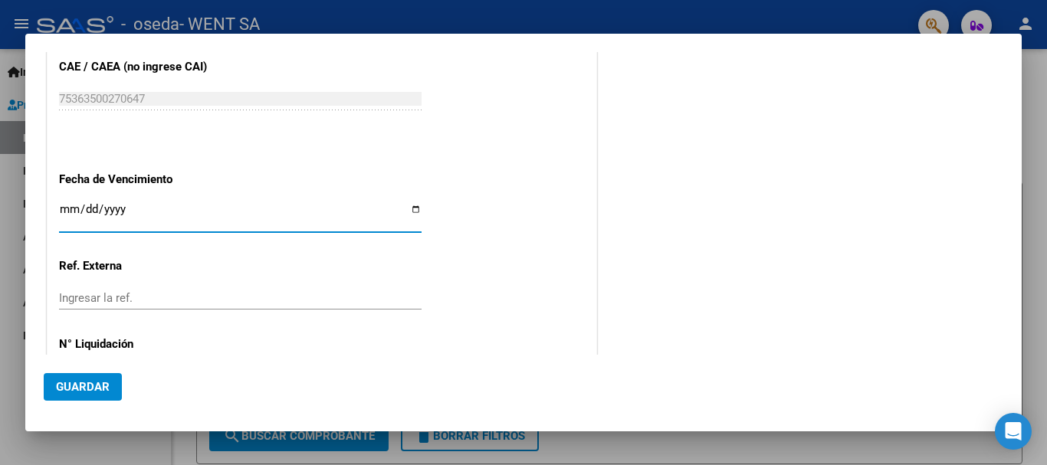
click at [63, 213] on input "Ingresar la fecha" at bounding box center [240, 215] width 363 height 25
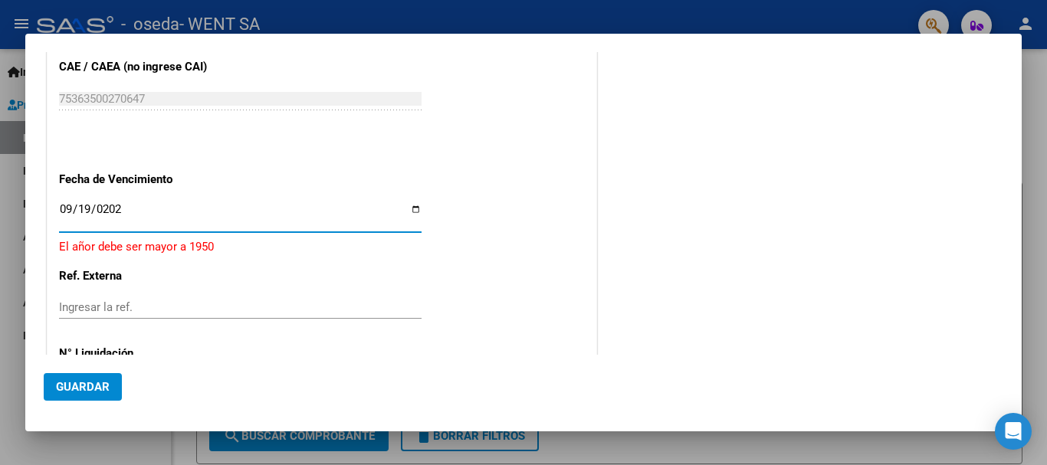
type input "[DATE]"
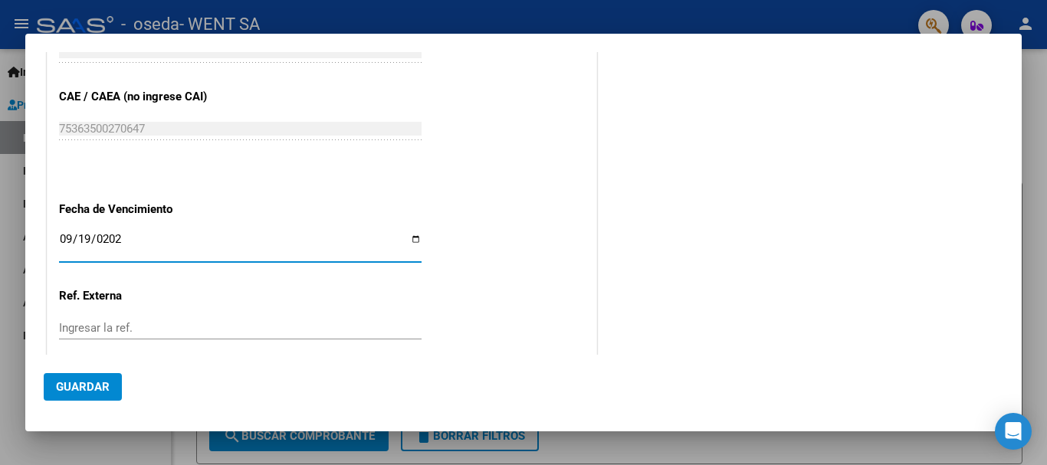
scroll to position [836, 0]
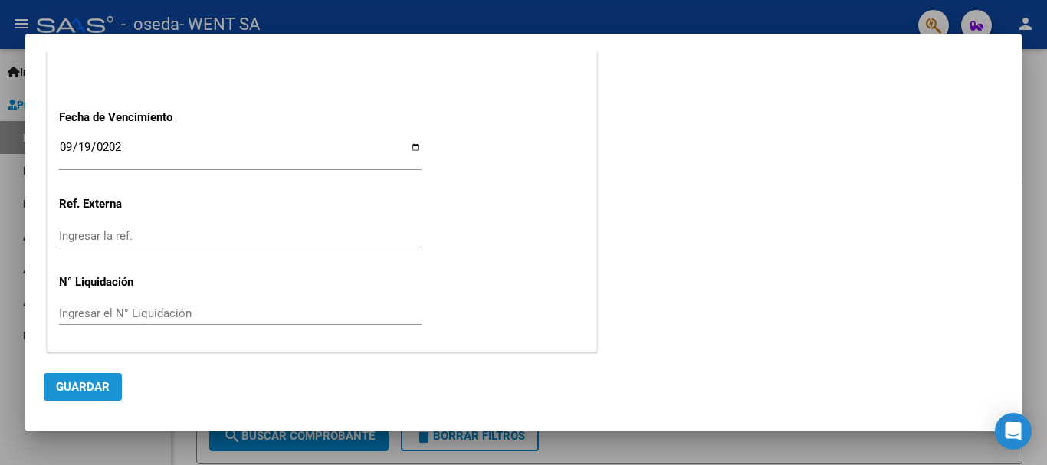
click at [68, 384] on span "Guardar" at bounding box center [83, 387] width 54 height 14
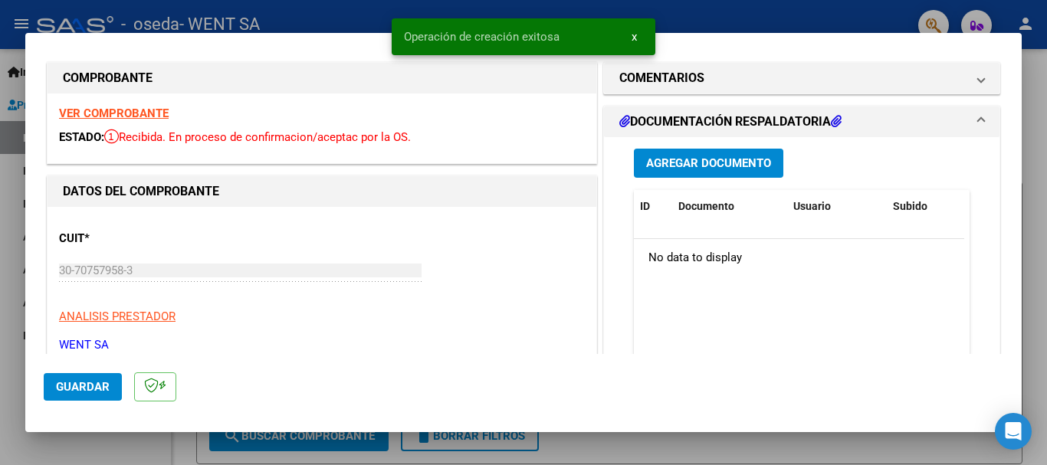
scroll to position [0, 0]
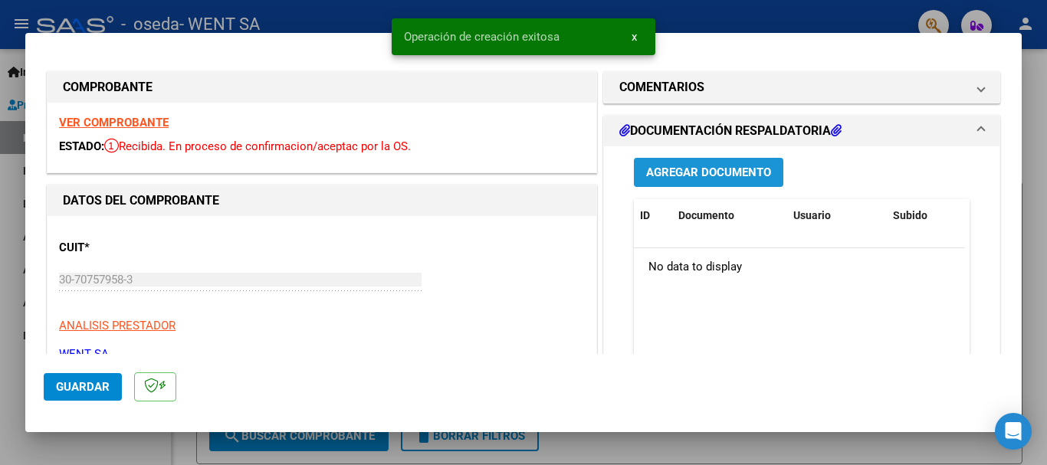
click at [686, 172] on span "Agregar Documento" at bounding box center [708, 173] width 125 height 14
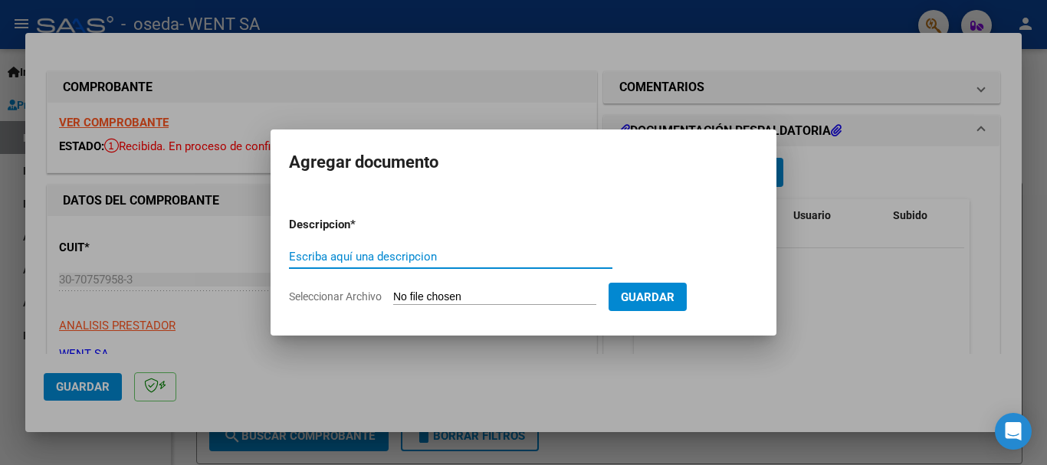
click at [452, 256] on input "Escriba aquí una descripcion" at bounding box center [451, 257] width 324 height 14
type input "DOC"
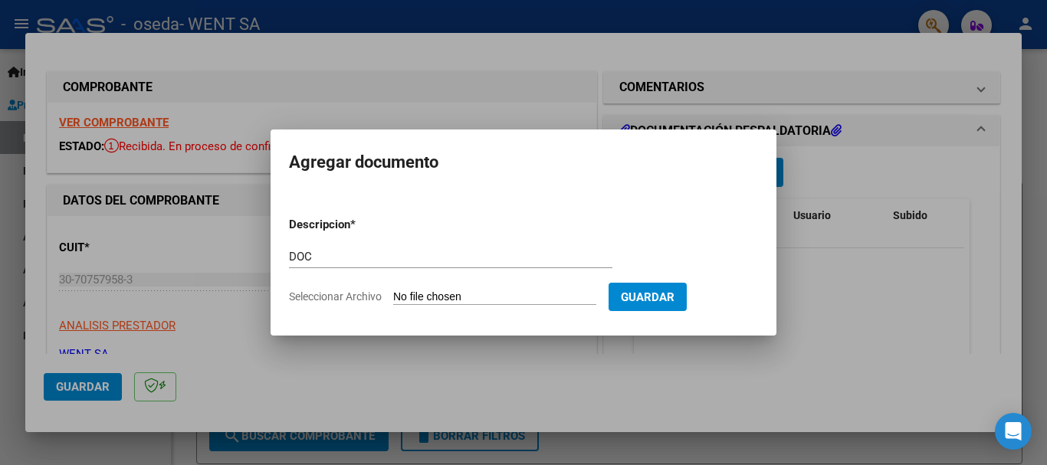
click at [465, 293] on input "Seleccionar Archivo" at bounding box center [494, 298] width 203 height 15
type input "C:\fakepath\143-7492.pdf"
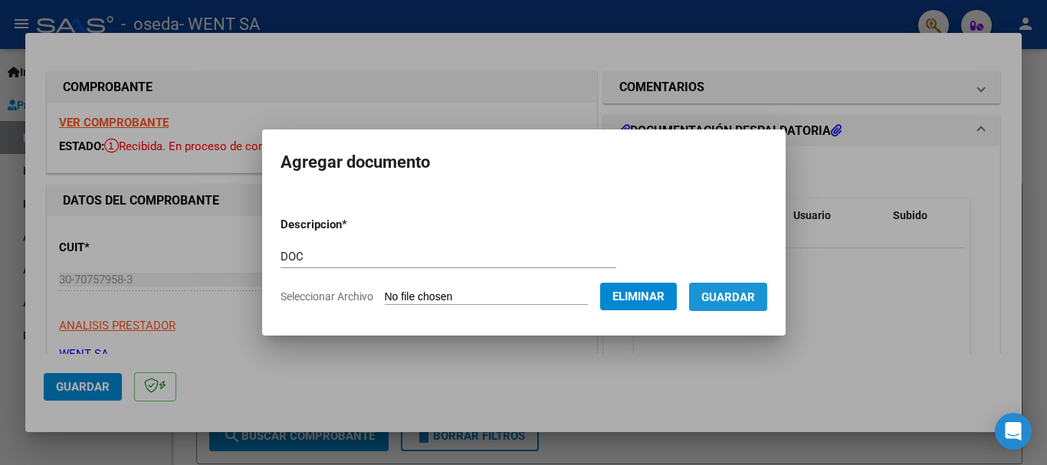
click at [730, 302] on span "Guardar" at bounding box center [728, 298] width 54 height 14
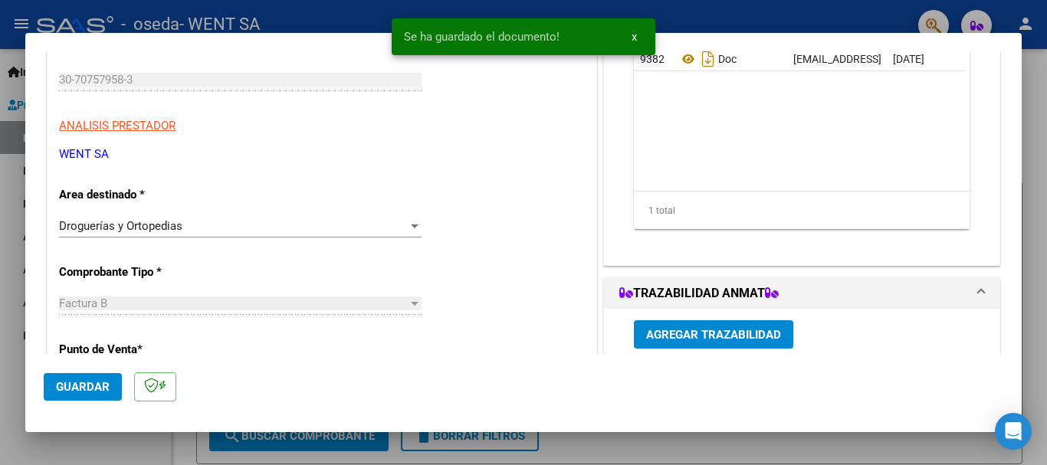
scroll to position [230, 0]
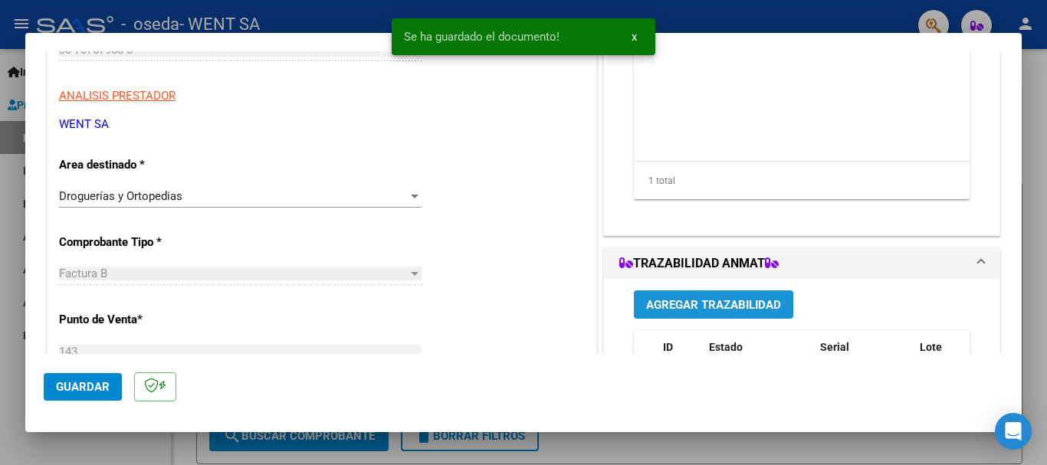
click at [721, 304] on span "Agregar Trazabilidad" at bounding box center [713, 305] width 135 height 14
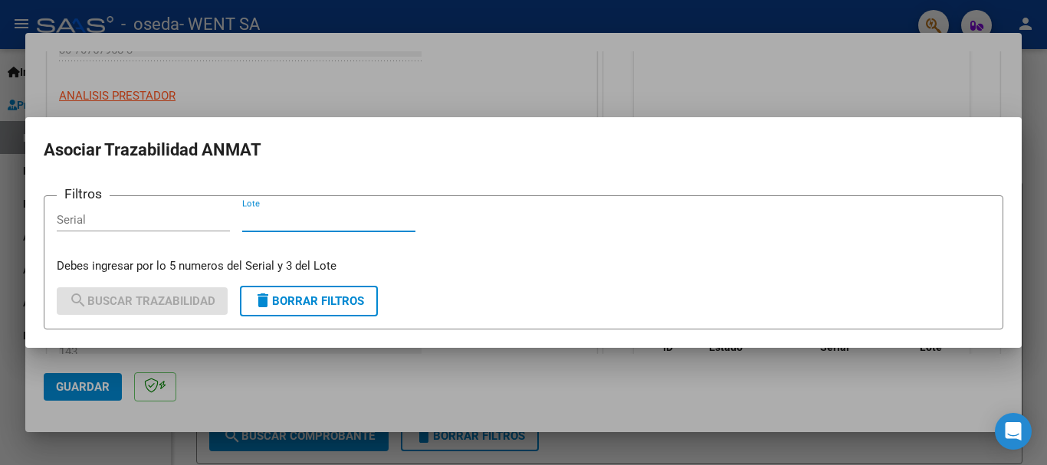
click at [363, 226] on input "Lote" at bounding box center [328, 220] width 173 height 14
type input "EAC"
click at [184, 216] on input "Serial" at bounding box center [143, 220] width 173 height 14
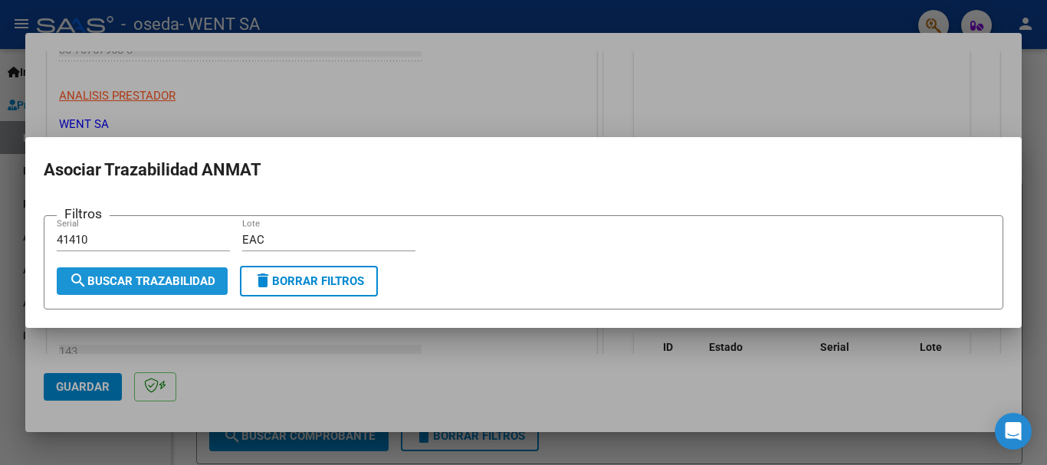
click at [139, 268] on button "search Buscar Trazabilidad" at bounding box center [142, 282] width 171 height 28
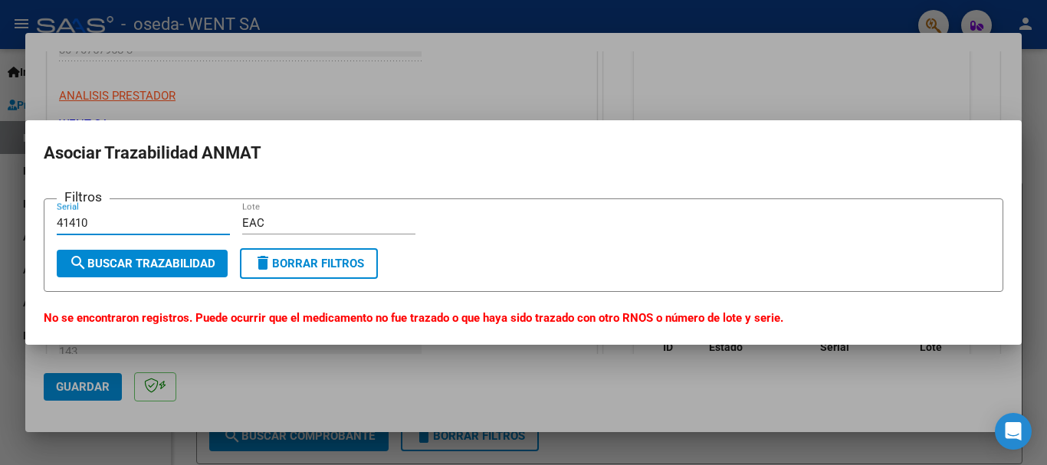
click at [128, 218] on input "41410" at bounding box center [143, 223] width 173 height 14
type input "41441"
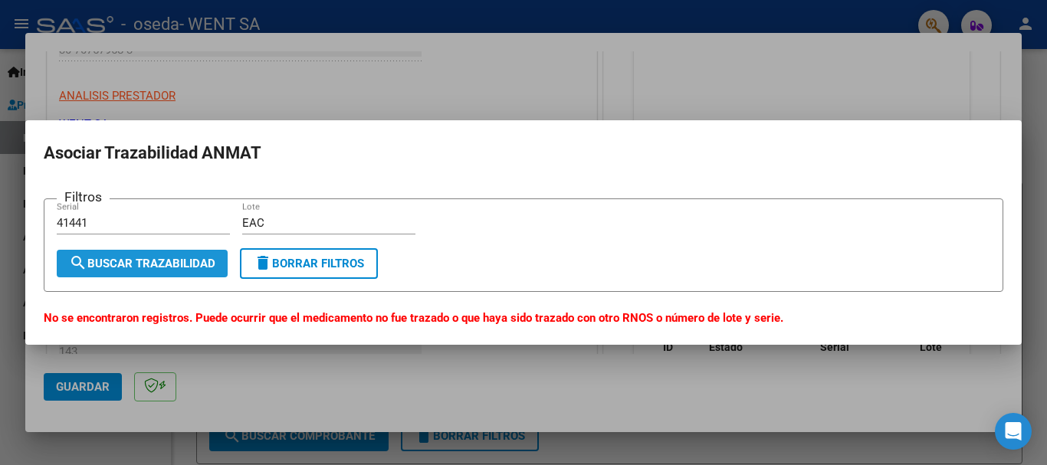
click at [114, 256] on button "search Buscar Trazabilidad" at bounding box center [142, 264] width 171 height 28
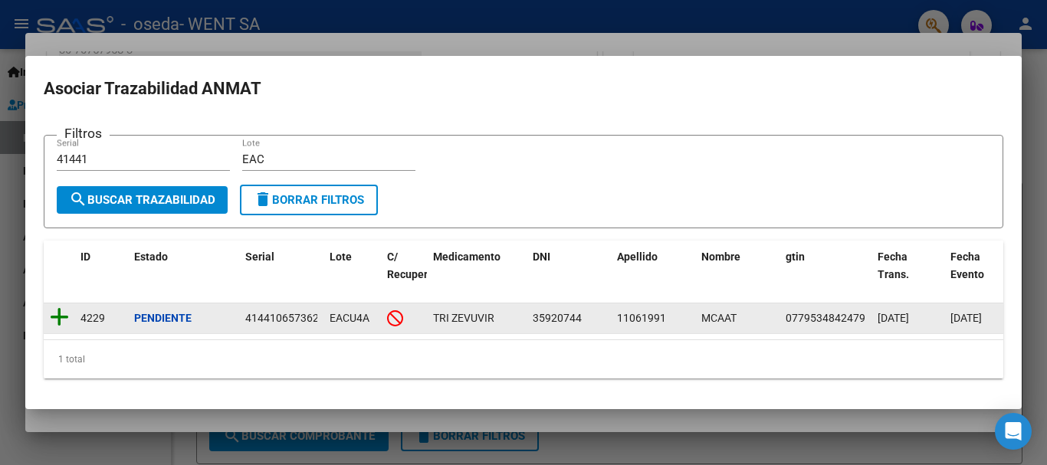
click at [54, 309] on icon at bounding box center [59, 317] width 19 height 21
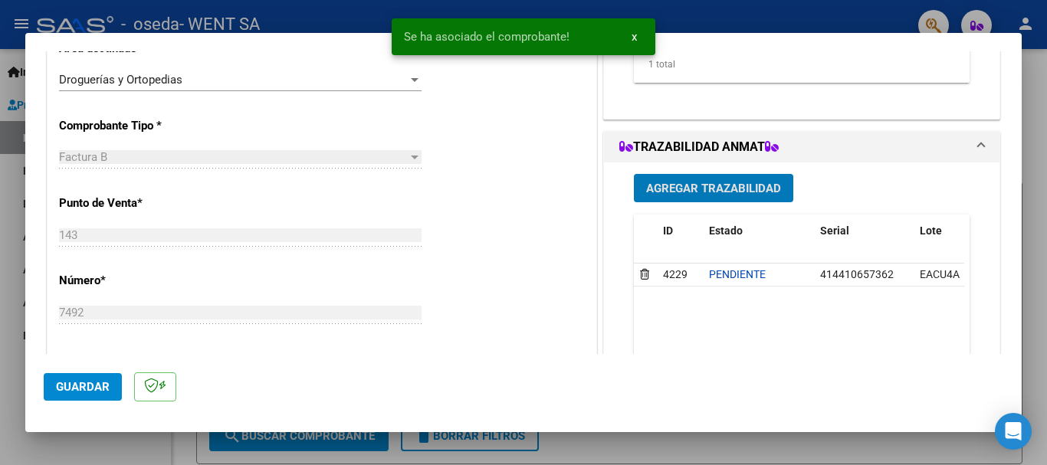
scroll to position [383, 0]
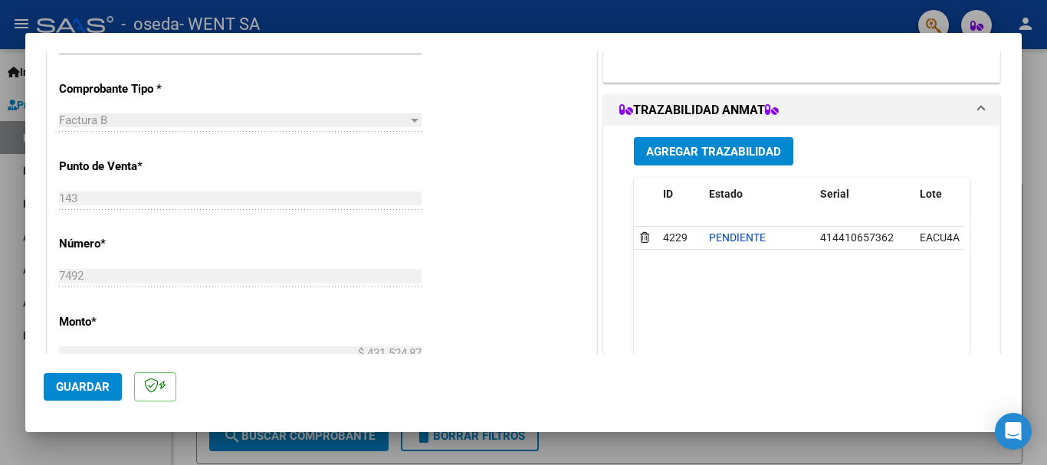
click at [97, 372] on mat-dialog-actions "Guardar" at bounding box center [524, 384] width 960 height 61
click at [87, 376] on button "Guardar" at bounding box center [83, 387] width 78 height 28
click at [93, 376] on button "Guardar" at bounding box center [83, 387] width 78 height 28
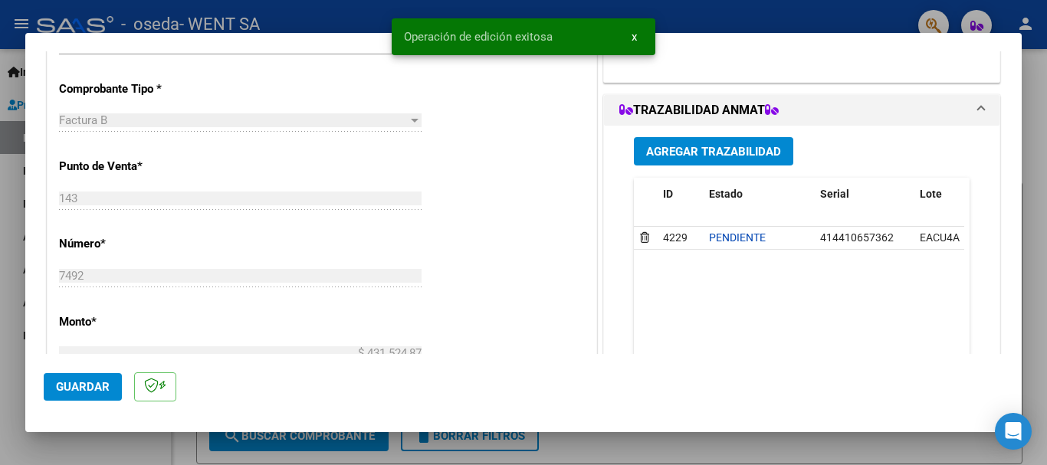
click at [7, 228] on div at bounding box center [523, 232] width 1047 height 465
type input "$ 0,00"
